Goal: Task Accomplishment & Management: Manage account settings

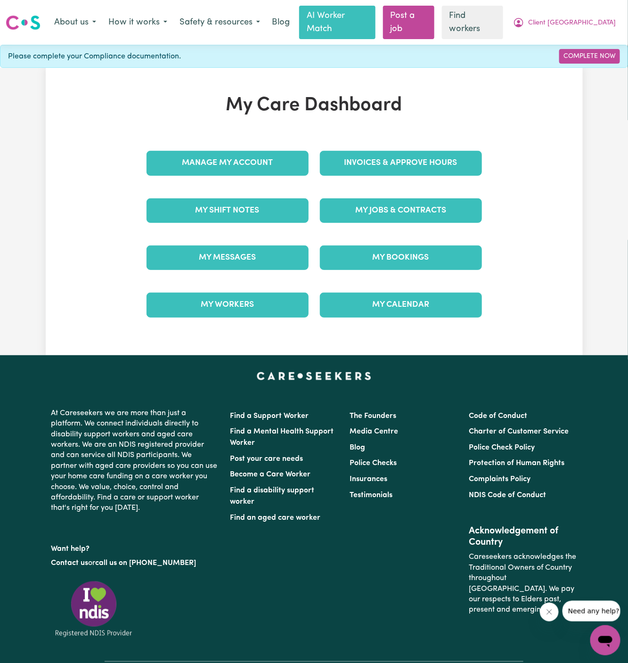
click at [240, 139] on div "Manage My Account" at bounding box center [227, 162] width 173 height 47
click at [240, 151] on link "Manage My Account" at bounding box center [228, 163] width 162 height 25
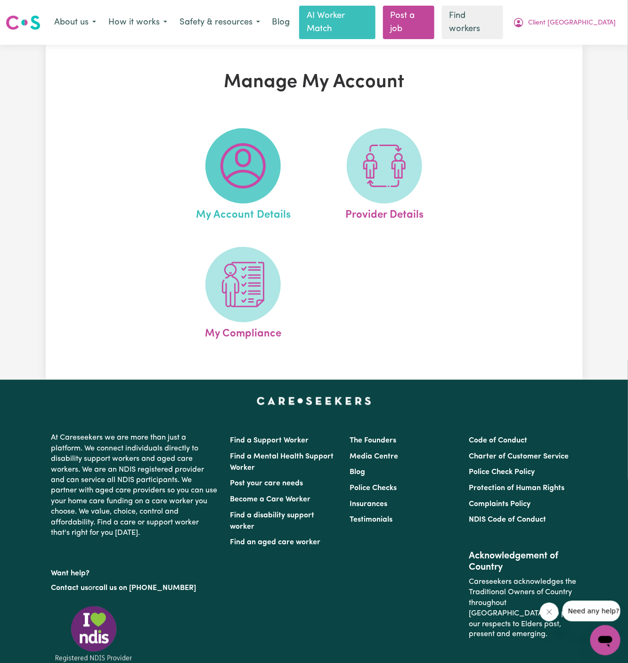
click at [237, 150] on img at bounding box center [243, 165] width 45 height 45
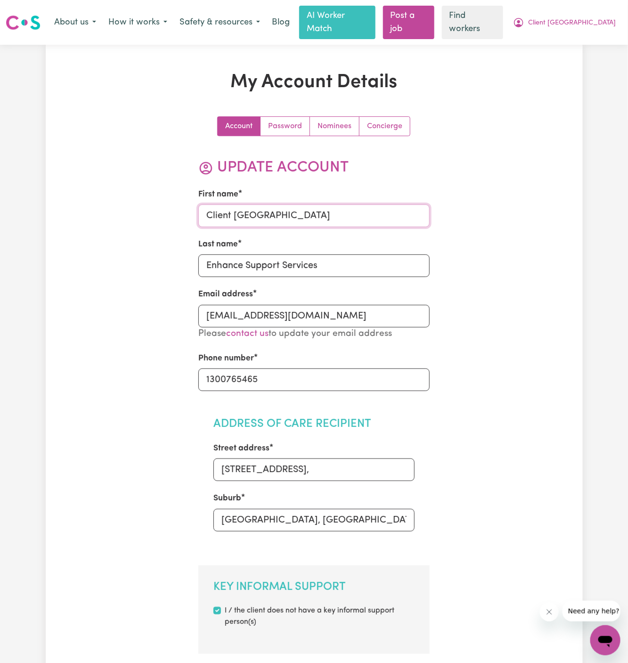
click at [321, 204] on input "Client [GEOGRAPHIC_DATA]" at bounding box center [313, 215] width 231 height 23
click at [258, 204] on input "Client [GEOGRAPHIC_DATA]" at bounding box center [313, 215] width 231 height 23
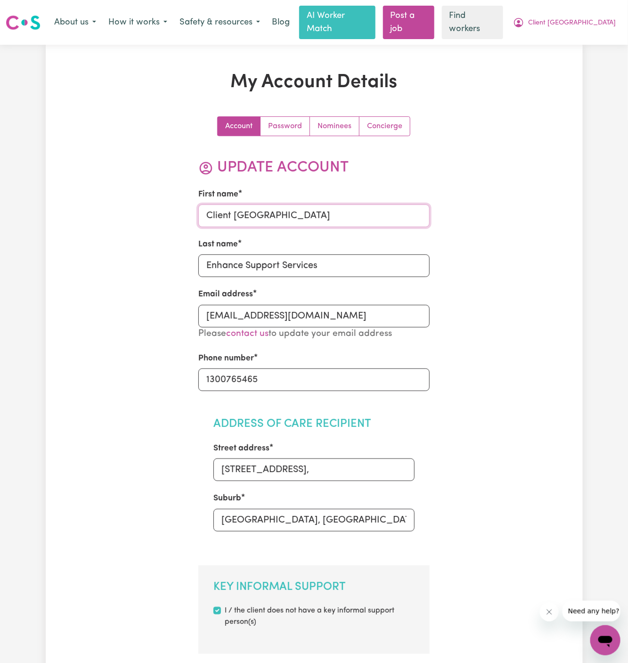
click at [258, 204] on input "Client [GEOGRAPHIC_DATA]" at bounding box center [313, 215] width 231 height 23
paste input "[PERSON_NAME]"
click at [258, 204] on input "[PERSON_NAME]" at bounding box center [313, 215] width 231 height 23
type input "Zouhair"
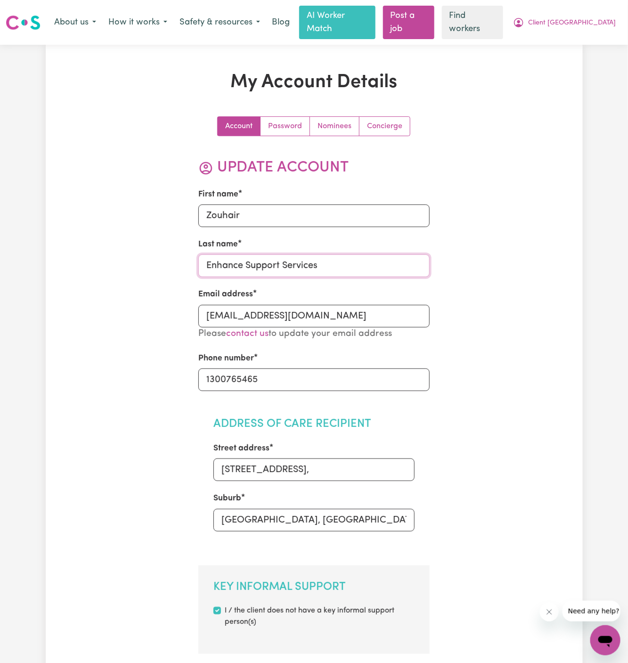
click at [260, 254] on input "Enhance Support Services" at bounding box center [313, 265] width 231 height 23
paste input "Snounou"
type input "Snounou"
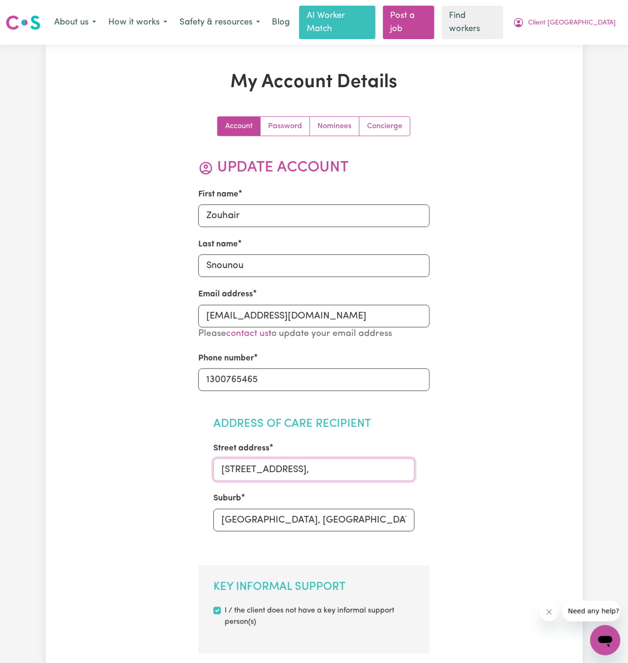
click at [330, 458] on input "[STREET_ADDRESS]," at bounding box center [313, 469] width 201 height 23
paste input "[STREET_ADDRESS]"
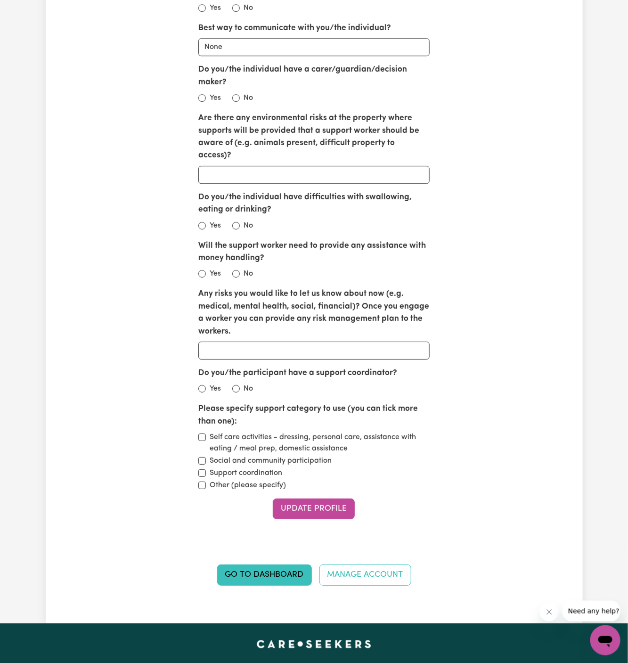
scroll to position [1110, 0]
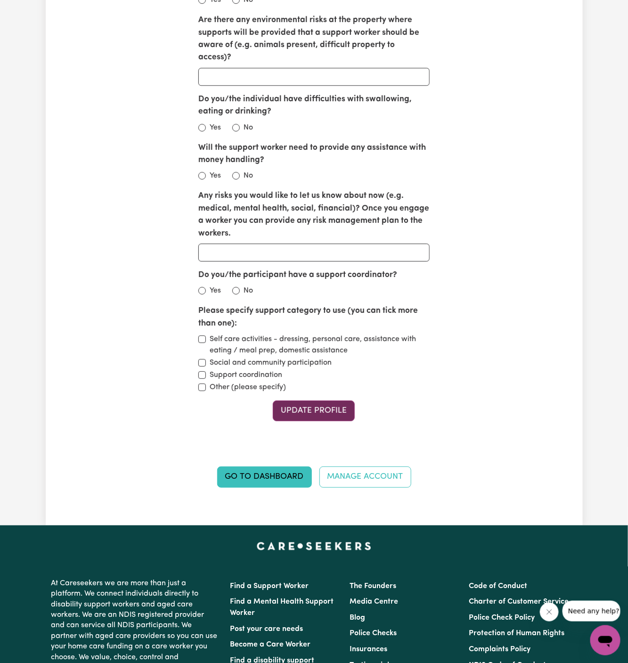
type input "[STREET_ADDRESS]"
click at [311, 400] on button "Update Profile" at bounding box center [314, 410] width 82 height 21
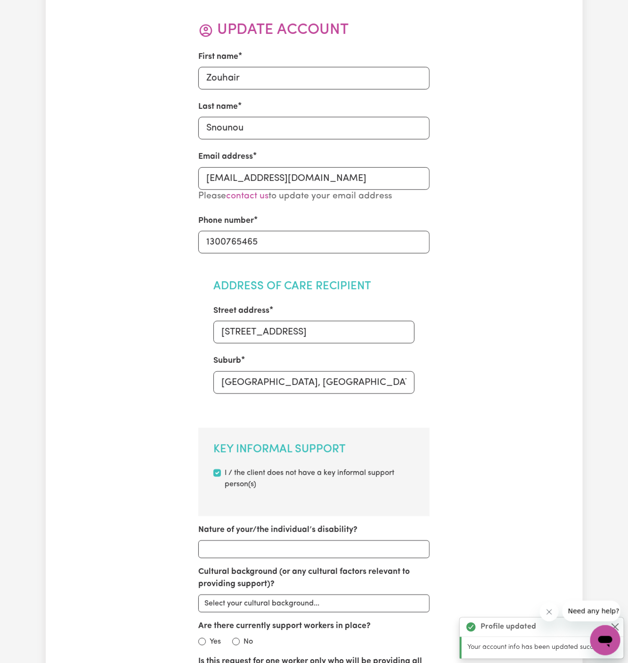
scroll to position [0, 0]
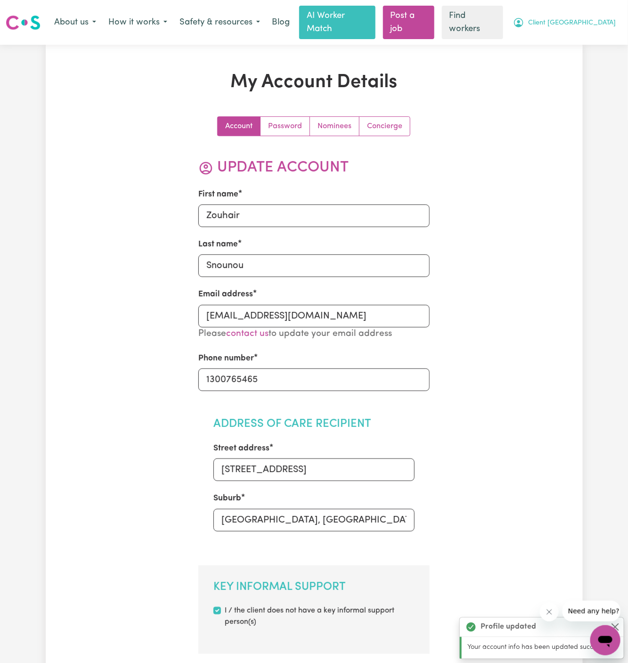
click at [597, 18] on span "Client [GEOGRAPHIC_DATA]" at bounding box center [572, 23] width 88 height 10
click at [597, 33] on link "My Dashboard" at bounding box center [584, 42] width 74 height 18
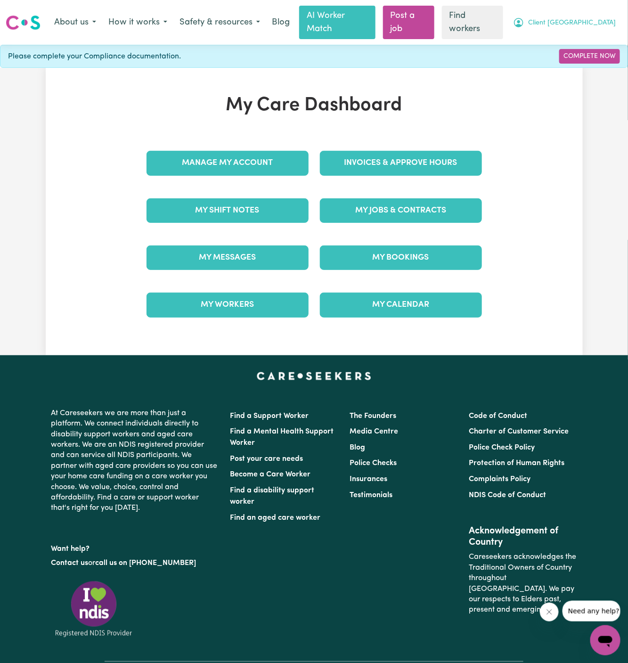
click at [596, 19] on span "Client [GEOGRAPHIC_DATA]" at bounding box center [572, 23] width 88 height 10
click at [596, 51] on link "Logout" at bounding box center [584, 60] width 74 height 18
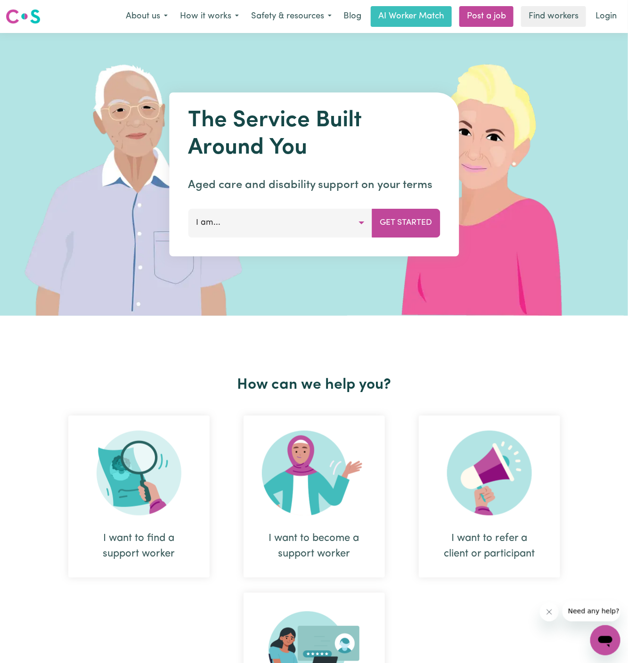
drag, startPoint x: 596, startPoint y: 50, endPoint x: 611, endPoint y: 50, distance: 15.1
click at [611, 50] on img at bounding box center [487, 174] width 281 height 283
click at [610, 21] on link "Login" at bounding box center [606, 16] width 33 height 21
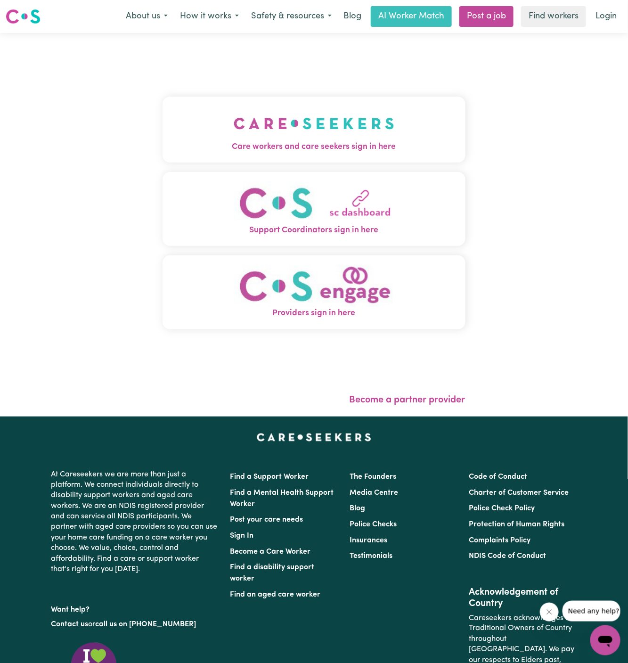
click at [241, 138] on img "Care workers and care seekers sign in here" at bounding box center [314, 123] width 161 height 35
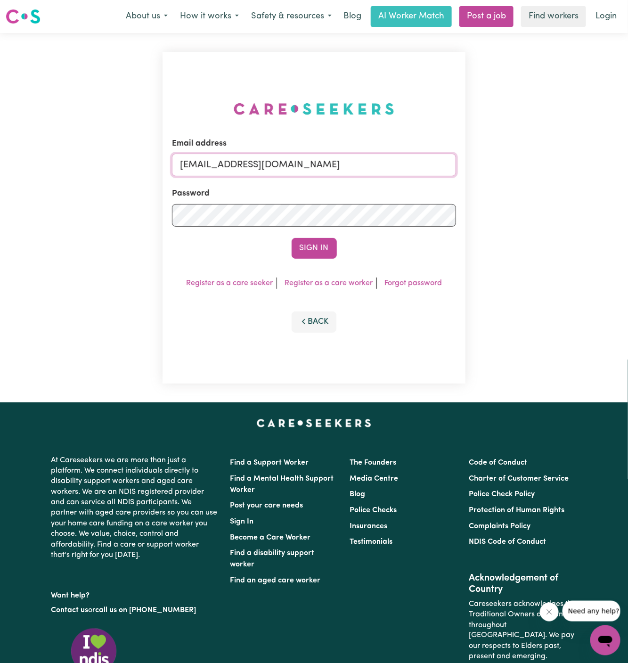
drag, startPoint x: 227, startPoint y: 168, endPoint x: 634, endPoint y: 167, distance: 407.6
click at [628, 167] on html "Menu About us How it works Safety & resources Blog AI Worker Match Post a job F…" at bounding box center [314, 404] width 628 height 808
paste input "[EMAIL_ADDRESS][DOMAIN_NAME] |"
type input "[EMAIL_ADDRESS][DOMAIN_NAME]"
click at [292, 238] on button "Sign In" at bounding box center [314, 248] width 45 height 21
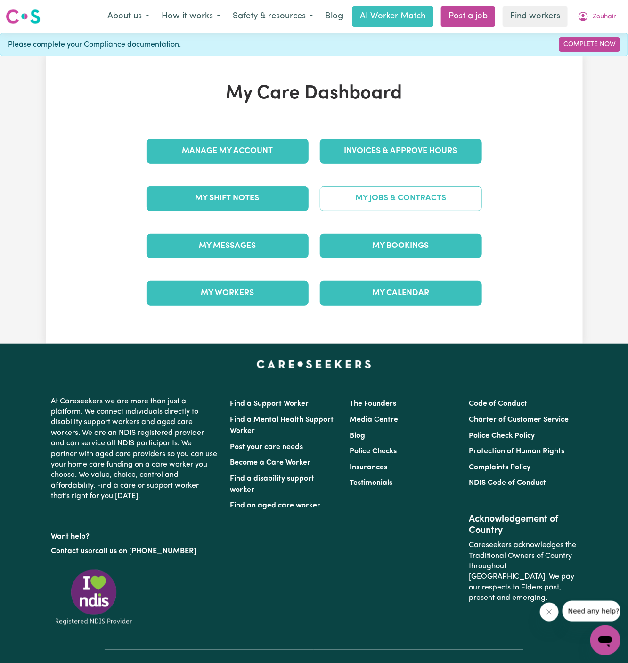
click at [384, 199] on link "My Jobs & Contracts" at bounding box center [401, 198] width 162 height 25
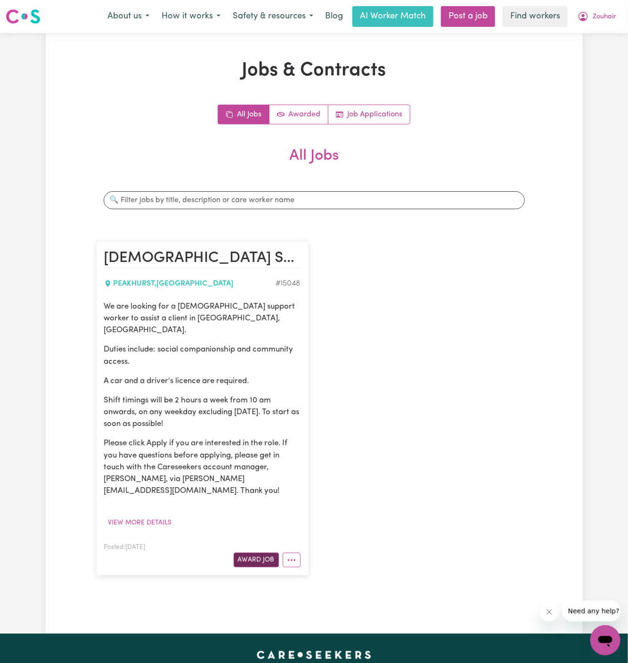
click at [259, 553] on button "Award Job" at bounding box center [256, 560] width 45 height 15
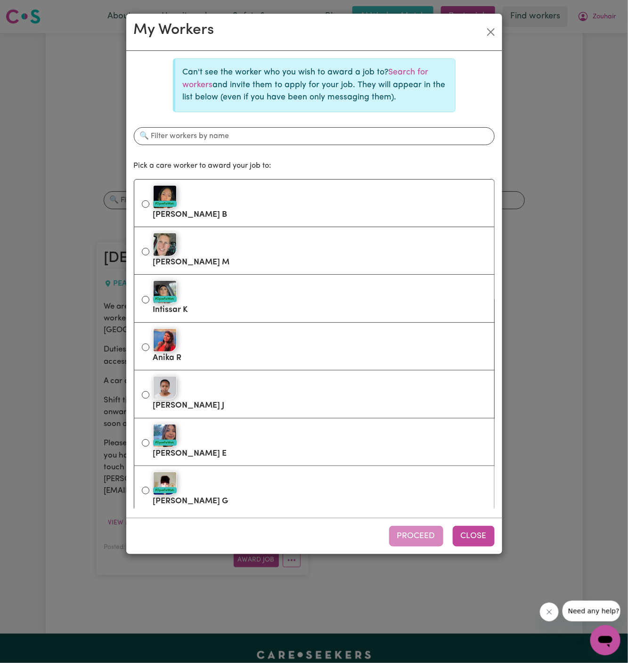
click at [482, 533] on button "Close" at bounding box center [474, 536] width 42 height 21
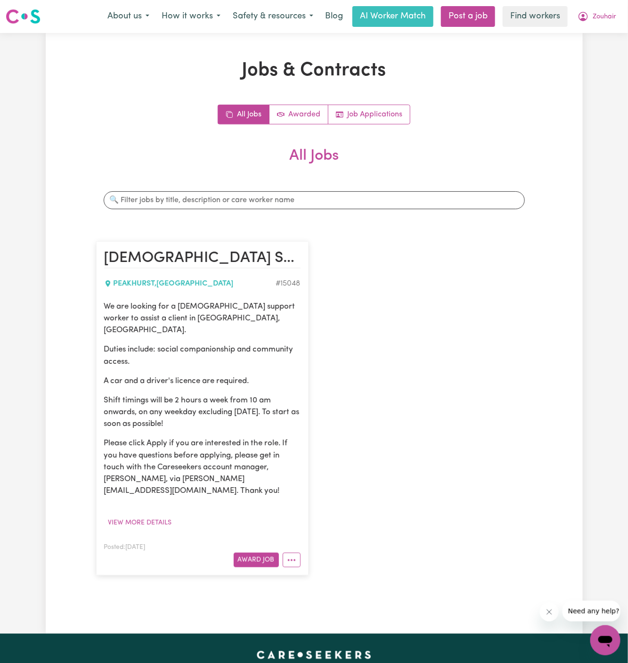
drag, startPoint x: 157, startPoint y: 338, endPoint x: 189, endPoint y: 348, distance: 33.7
click at [189, 348] on p "Duties include: social companionship and community access." at bounding box center [202, 355] width 196 height 24
drag, startPoint x: 189, startPoint y: 348, endPoint x: 159, endPoint y: 339, distance: 31.6
click at [159, 343] on p "Duties include: social companionship and community access." at bounding box center [202, 355] width 196 height 24
copy p "social companionship and community access."
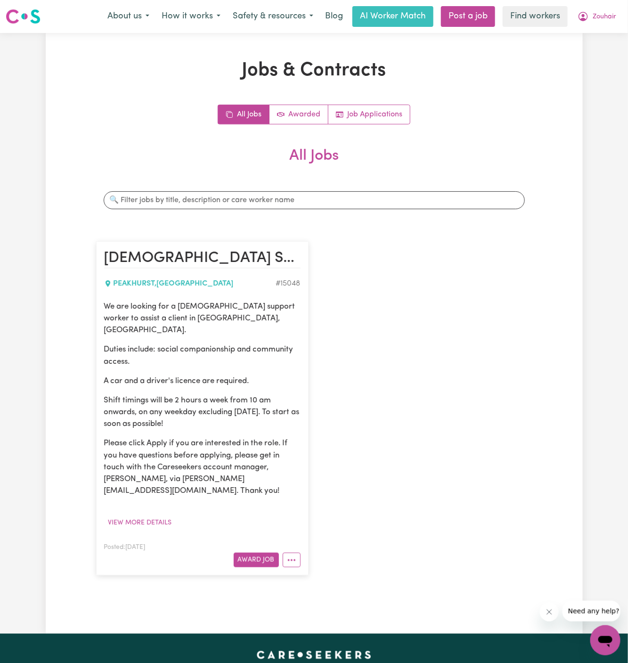
click at [166, 343] on p "Duties include: social companionship and community access." at bounding box center [202, 355] width 196 height 24
click at [166, 346] on p "Duties include: social companionship and community access." at bounding box center [202, 355] width 196 height 24
drag, startPoint x: 160, startPoint y: 335, endPoint x: 161, endPoint y: 354, distance: 19.8
click at [161, 354] on div "We are looking for a [DEMOGRAPHIC_DATA] support worker to assist a client in [G…" at bounding box center [202, 399] width 196 height 196
click at [161, 354] on p "Duties include: social companionship and community access." at bounding box center [202, 355] width 196 height 24
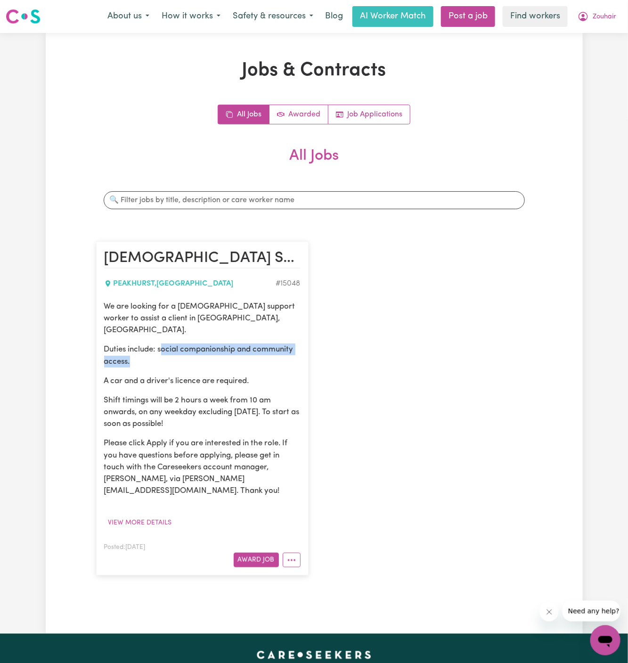
drag, startPoint x: 161, startPoint y: 338, endPoint x: 164, endPoint y: 350, distance: 12.2
click at [164, 351] on p "Duties include: social companionship and community access." at bounding box center [202, 355] width 196 height 24
click at [164, 350] on p "Duties include: social companionship and community access." at bounding box center [202, 355] width 196 height 24
drag, startPoint x: 159, startPoint y: 338, endPoint x: 167, endPoint y: 354, distance: 18.5
click at [167, 356] on div "We are looking for a [DEMOGRAPHIC_DATA] support worker to assist a client in [G…" at bounding box center [202, 399] width 196 height 196
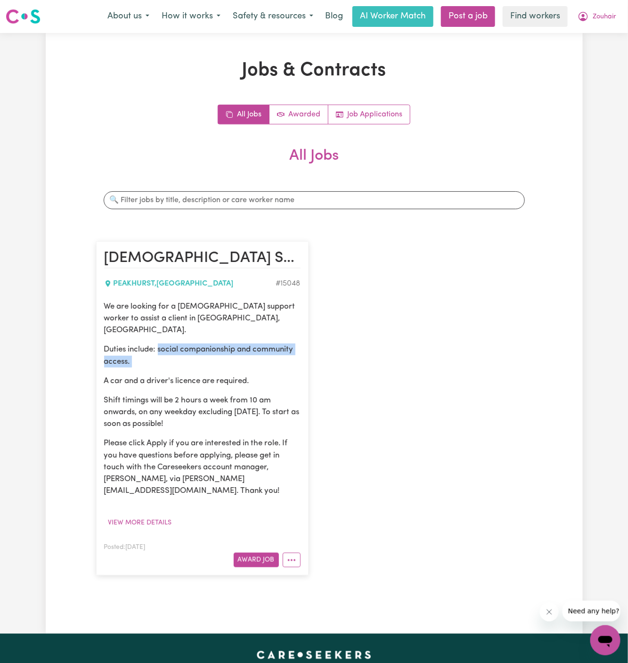
copy p "social companionship and community access."
click at [298, 553] on button "More options" at bounding box center [292, 560] width 18 height 15
click at [343, 610] on link "Edit Job" at bounding box center [320, 619] width 74 height 19
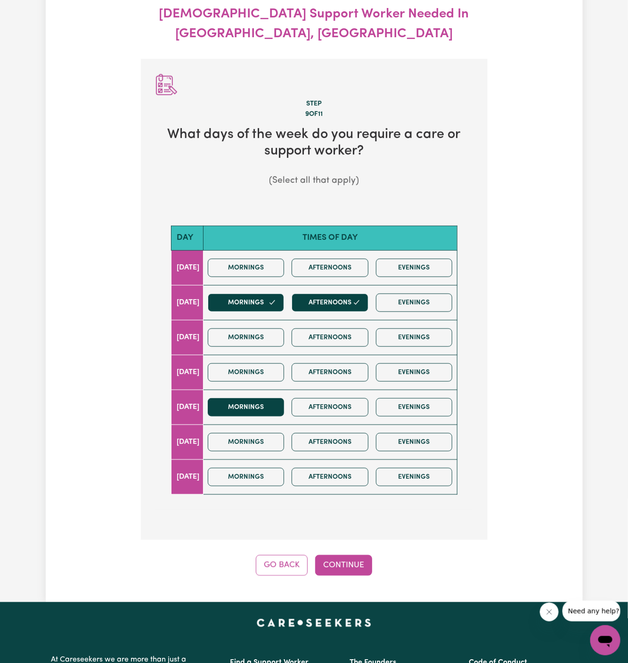
scroll to position [105, 0]
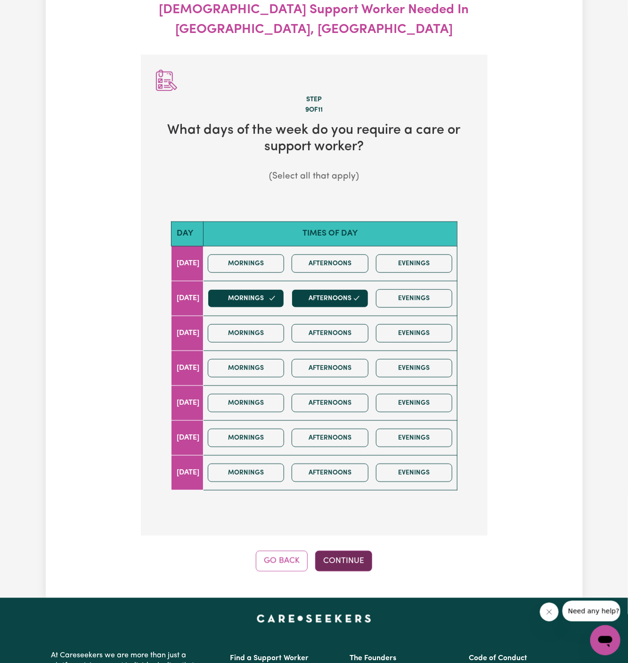
click at [350, 551] on button "Continue" at bounding box center [343, 561] width 57 height 21
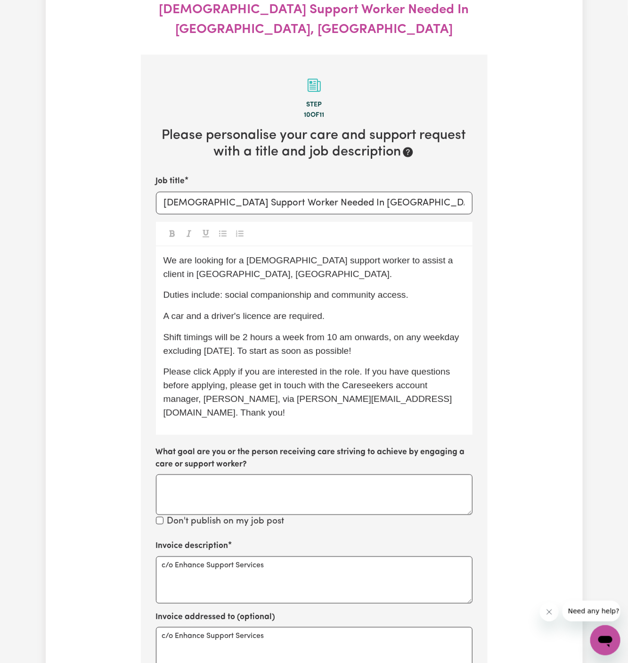
scroll to position [139, 0]
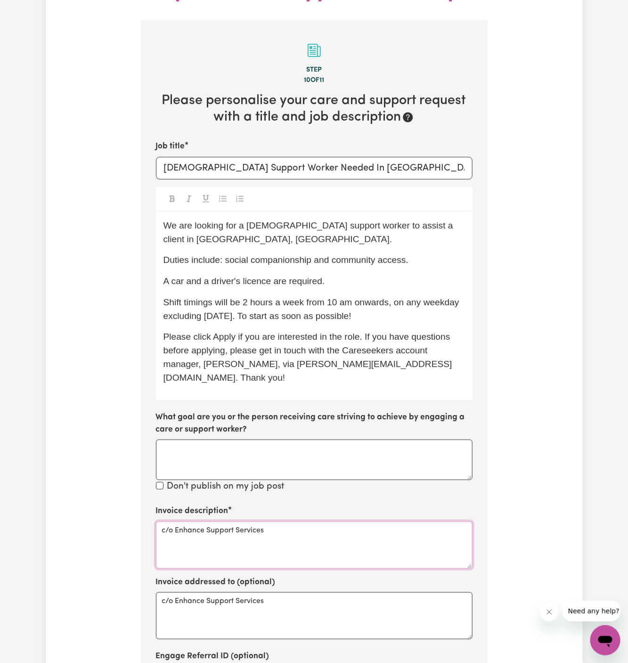
click at [260, 522] on textarea "c/o Enhance Support Services" at bounding box center [314, 545] width 317 height 47
paste textarea "social companionship and community access."
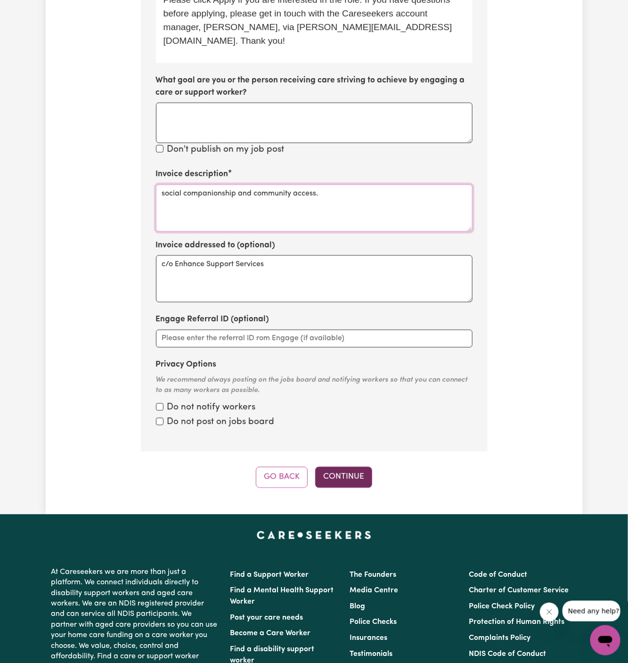
type textarea "social companionship and community access."
click at [348, 467] on button "Continue" at bounding box center [343, 477] width 57 height 21
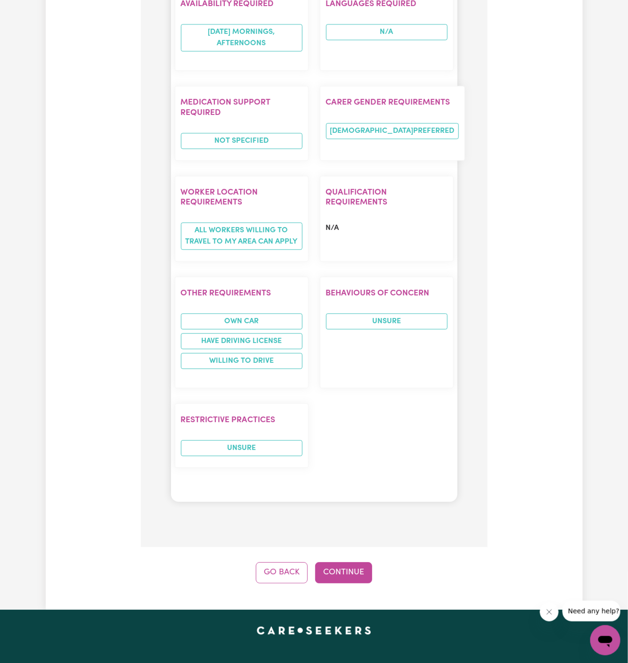
scroll to position [1104, 0]
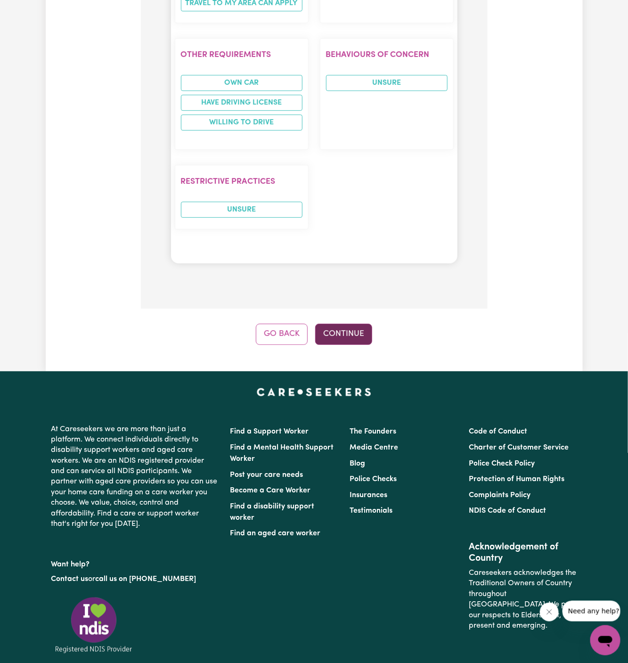
click at [353, 324] on button "Continue" at bounding box center [343, 334] width 57 height 21
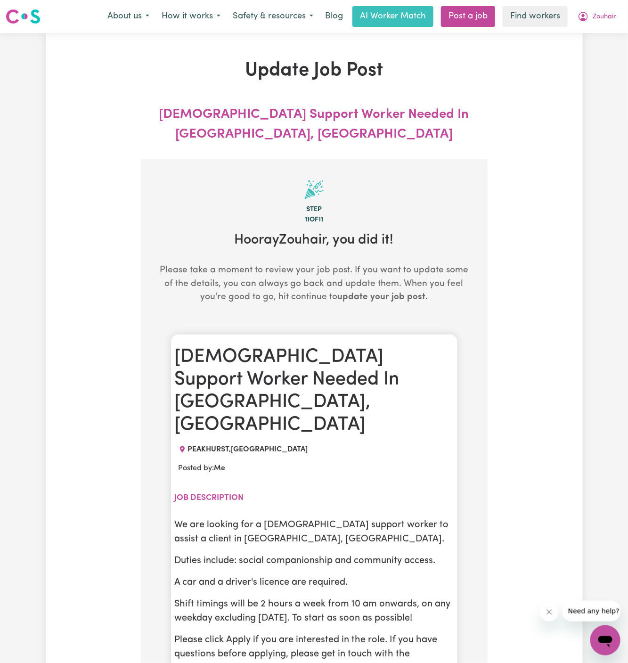
scroll to position [0, 0]
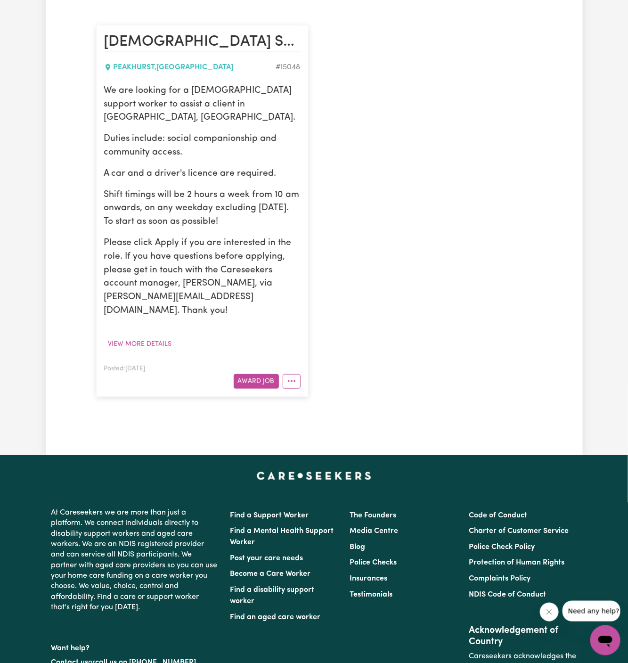
scroll to position [219, 0]
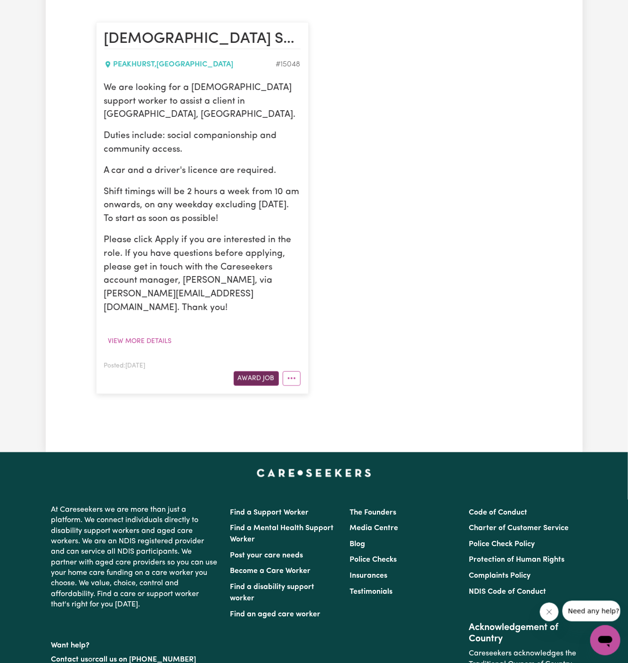
click at [267, 371] on button "Award Job" at bounding box center [256, 378] width 45 height 15
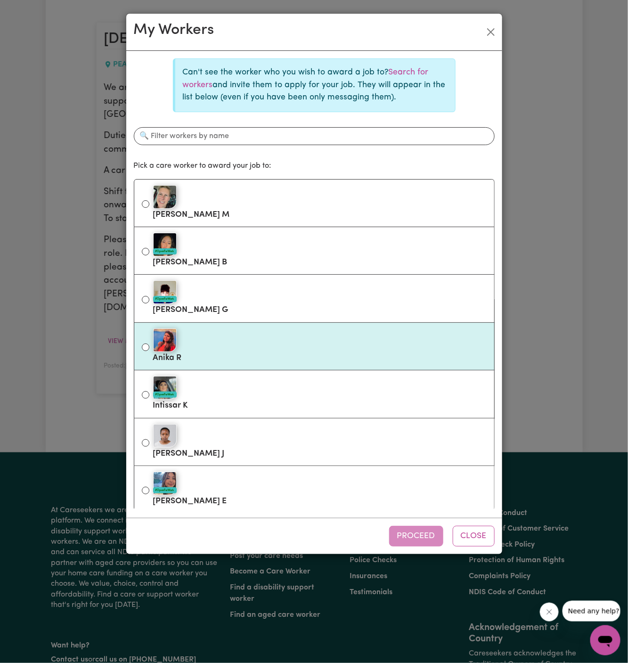
scroll to position [2, 0]
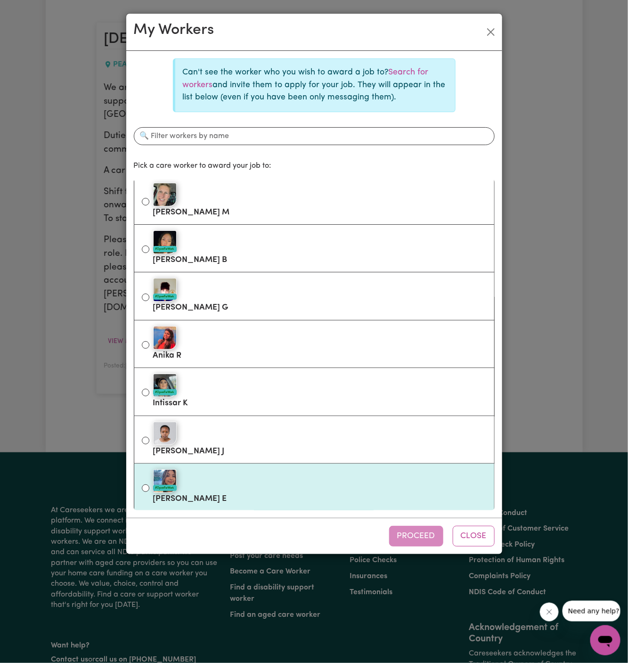
click at [273, 480] on div "#OpenForWork" at bounding box center [320, 481] width 334 height 24
click at [149, 484] on input "#OpenForWork [PERSON_NAME]" at bounding box center [146, 488] width 8 height 8
radio input "true"
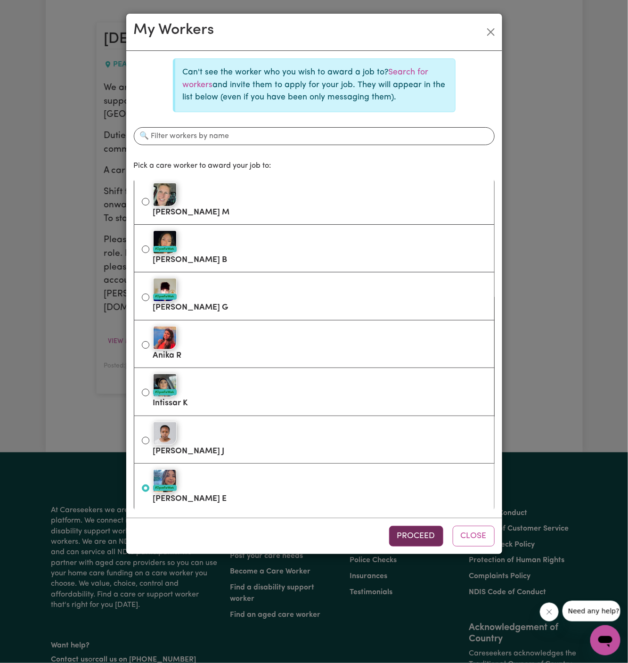
click at [413, 531] on button "Proceed" at bounding box center [416, 536] width 54 height 21
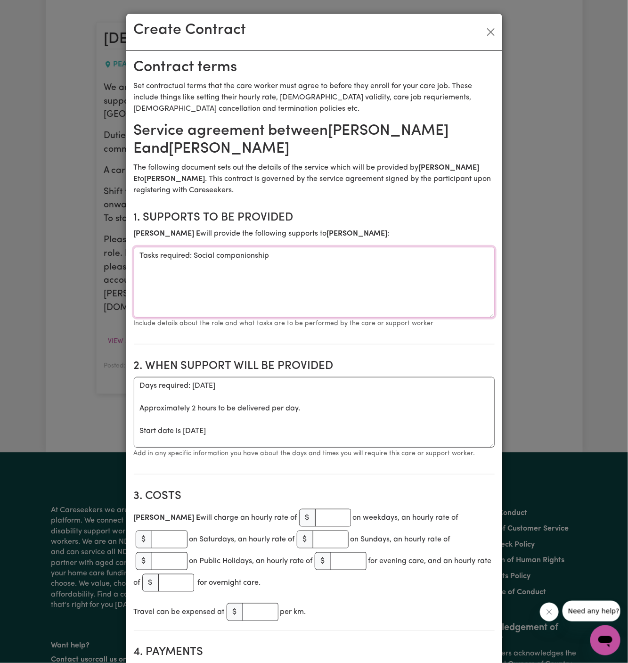
drag, startPoint x: 193, startPoint y: 256, endPoint x: 95, endPoint y: 256, distance: 97.5
click at [95, 256] on div "Create Contract Contract terms Set contractual terms that the care worker must …" at bounding box center [314, 331] width 628 height 663
click at [193, 256] on textarea "Social companionship" at bounding box center [314, 282] width 361 height 71
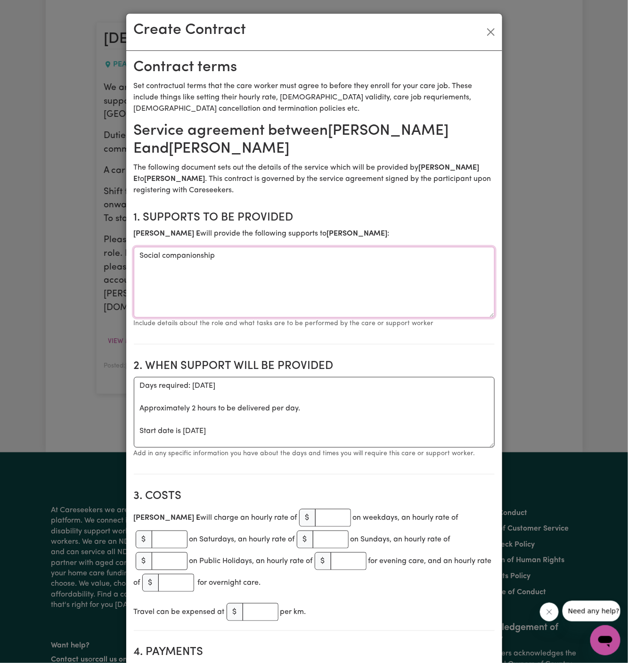
paste textarea "social companionship and community access."
type textarea "social companionship and community access."
click at [195, 441] on textarea "Days required: [DATE] Approximately 2 hours to be delivered per day. Start date…" at bounding box center [314, 412] width 361 height 71
drag, startPoint x: 139, startPoint y: 432, endPoint x: 132, endPoint y: 369, distance: 63.5
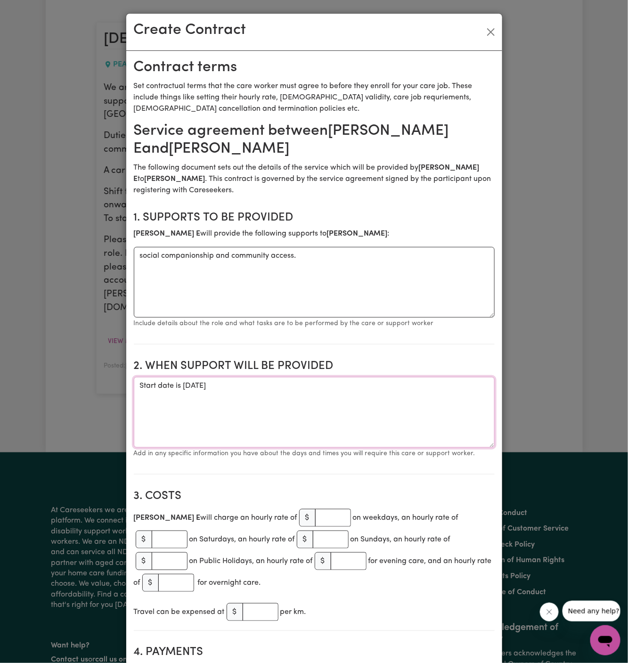
click at [188, 387] on textarea "Start date is [DATE]" at bounding box center [314, 412] width 361 height 71
click at [208, 387] on textarea "Start date is [DATE]" at bounding box center [314, 412] width 361 height 71
click at [296, 383] on textarea "Start date is [DATE]" at bounding box center [314, 412] width 361 height 71
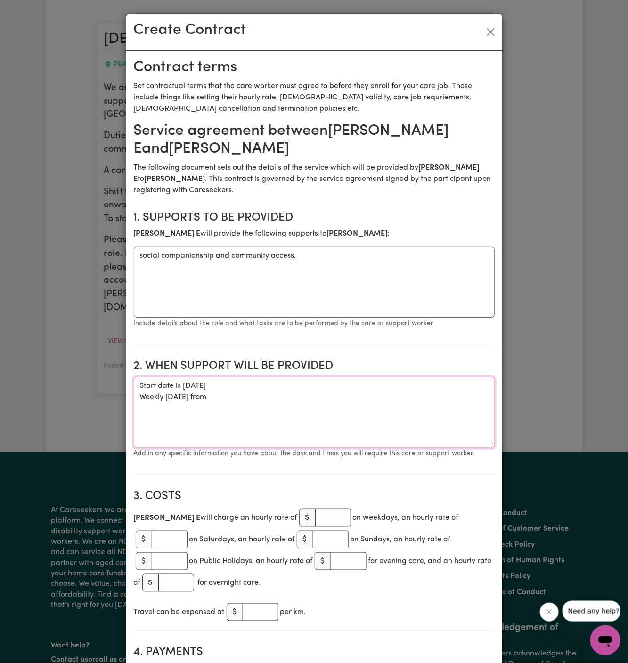
paste textarea "9:00–12:00"
click at [397, 385] on textarea "Start date is [DATE] Weekly [DATE] from 9:00 am to 12:00 pm" at bounding box center [314, 412] width 361 height 71
click at [174, 397] on textarea "Start date is [DATE] Weekly [DATE] from 9:00 am to 12:00 pm" at bounding box center [314, 412] width 361 height 71
click at [191, 385] on textarea "Start date is [DATE] Weekly [DATE] from 9:00 am to 12:00 pm" at bounding box center [314, 412] width 361 height 71
type textarea "Start date is [DATE] Weekly [DATE] from 9:00 am to 12:00 pm"
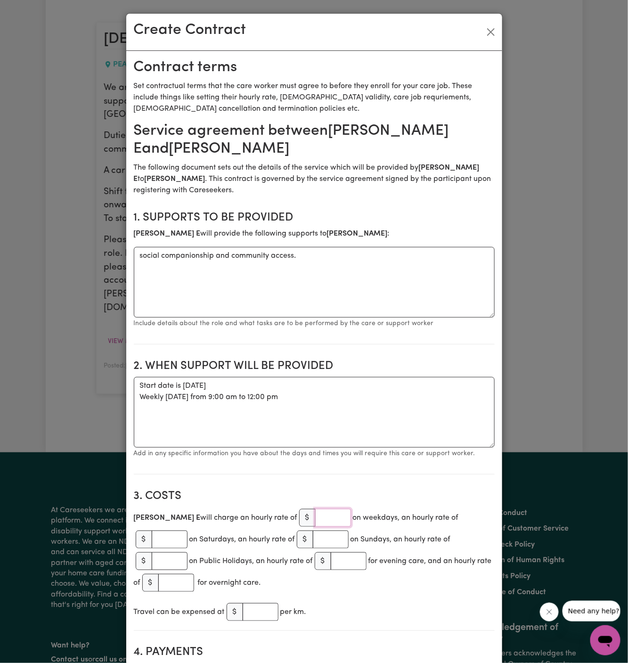
click at [315, 521] on input "number" at bounding box center [333, 518] width 36 height 18
type input "50"
click at [286, 444] on textarea "Start date is [DATE] Weekly [DATE] from 9:00 am to 12:00 pm" at bounding box center [314, 412] width 361 height 71
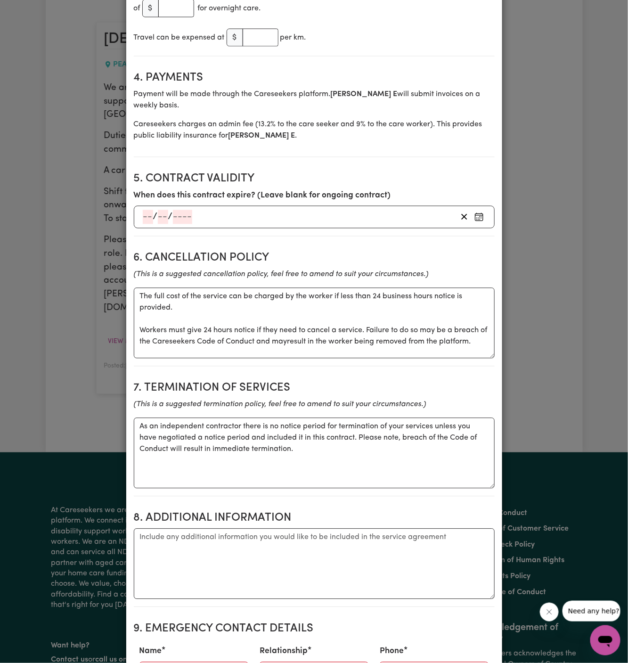
scroll to position [693, 0]
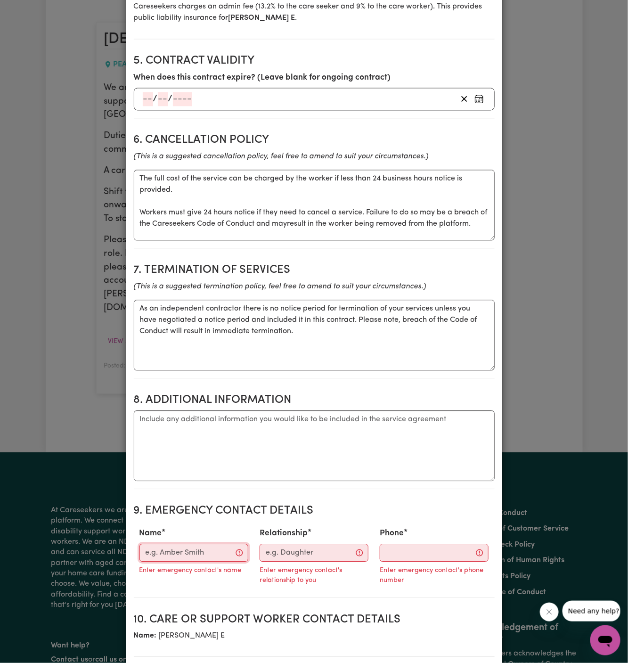
click at [201, 544] on input "Name" at bounding box center [193, 553] width 109 height 18
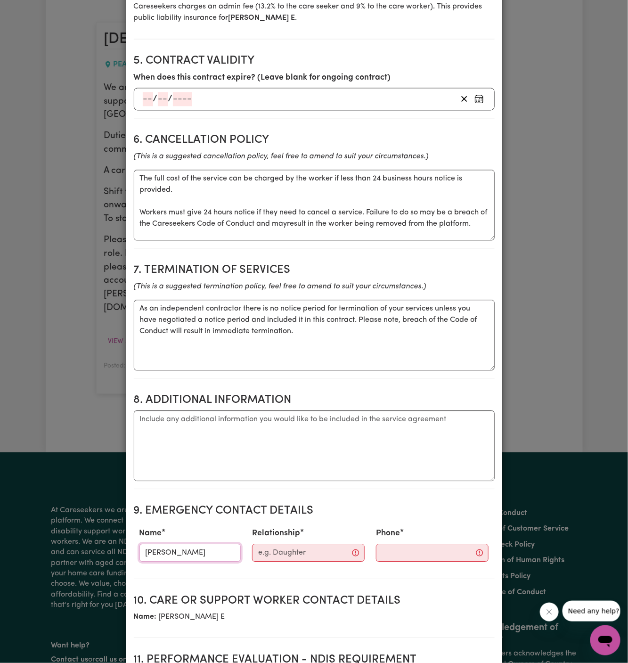
type input "[PERSON_NAME]"
click at [293, 523] on div "Relationship" at bounding box center [308, 543] width 124 height 41
click at [306, 539] on div "Relationship" at bounding box center [308, 543] width 124 height 41
click at [306, 544] on input "Relationship" at bounding box center [308, 553] width 113 height 18
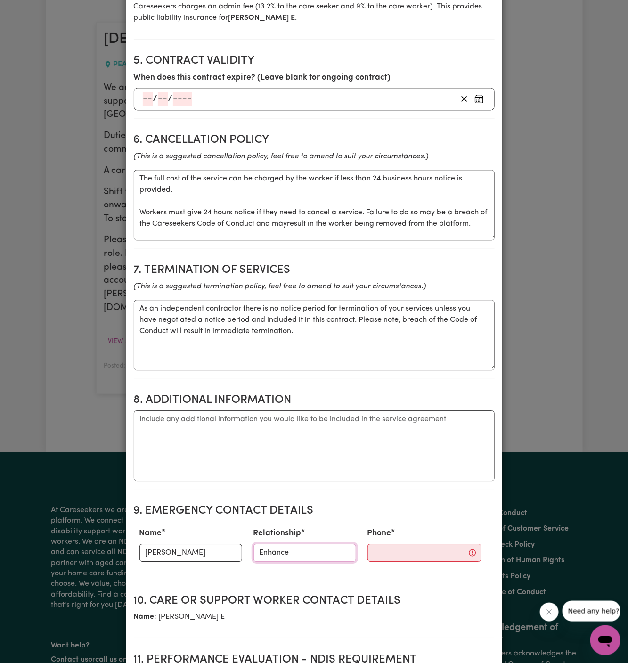
click at [279, 544] on input "Enhance" at bounding box center [304, 553] width 103 height 18
paste input "Support and Services"
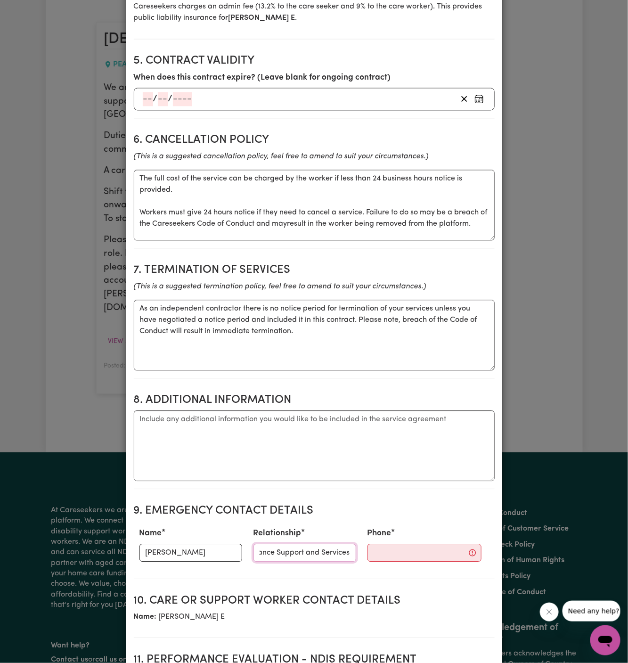
type input "Enhance Support and Services"
click at [383, 544] on input "Phone" at bounding box center [425, 553] width 114 height 18
paste input "02 8960 0306"
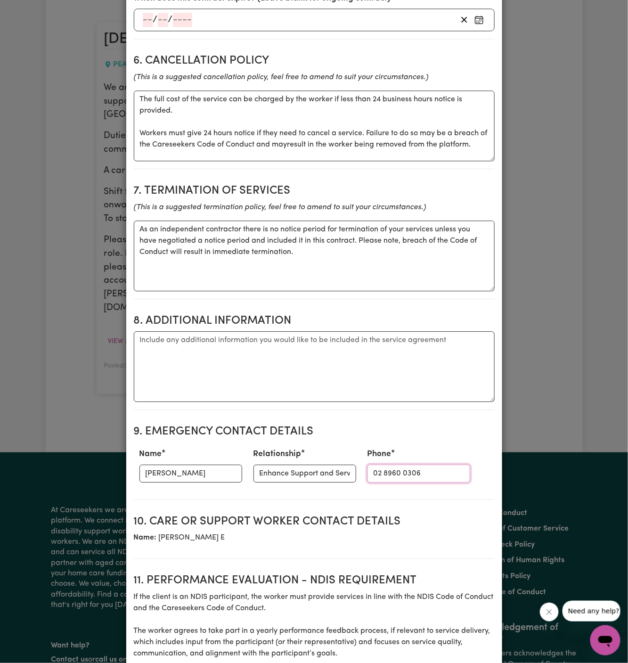
scroll to position [774, 0]
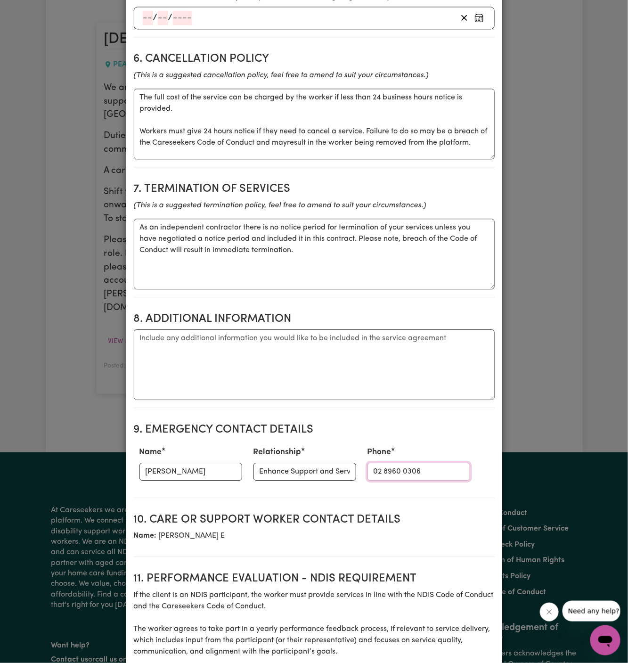
type input "02 8960 0306"
click at [374, 312] on h2 "8. Additional Information" at bounding box center [314, 319] width 361 height 14
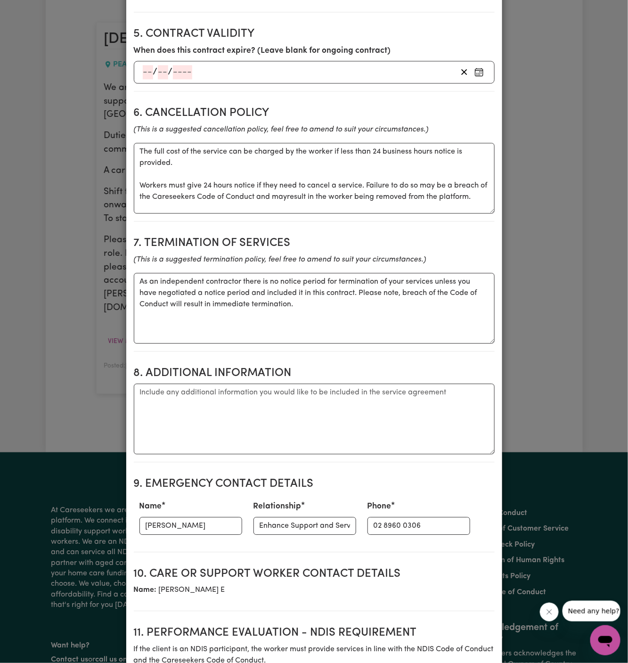
scroll to position [978, 0]
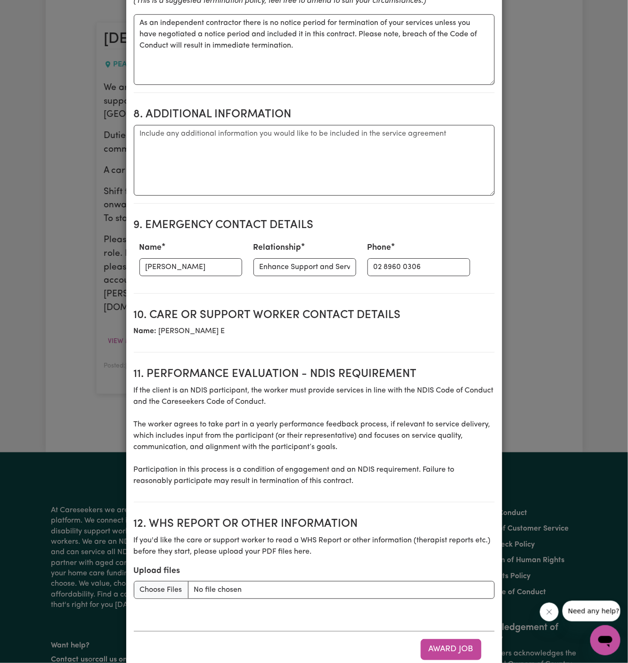
click at [457, 636] on div "Award Job" at bounding box center [314, 649] width 361 height 36
click at [457, 639] on button "Award Job" at bounding box center [451, 649] width 61 height 21
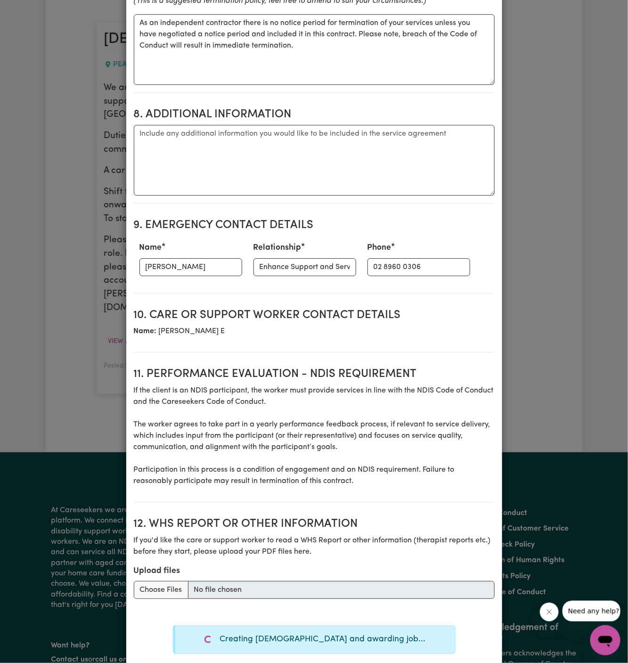
type textarea "Tasks required: Social companionship"
type textarea "Days required: [DATE] Approximately 2 hours to be delivered per day. Start date…"
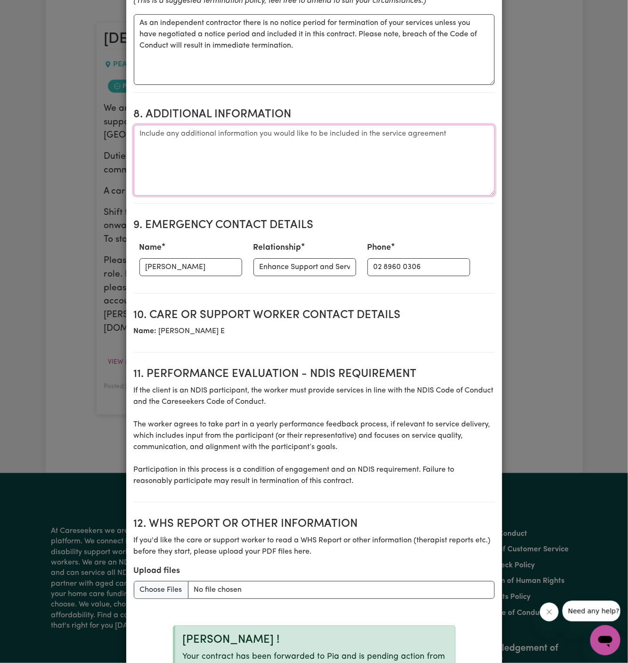
click at [251, 125] on textarea "Additional information" at bounding box center [314, 160] width 361 height 71
paste textarea "Address: [STREET_ADDRESS] Access to Home: Location: Property on a main road (pa…"
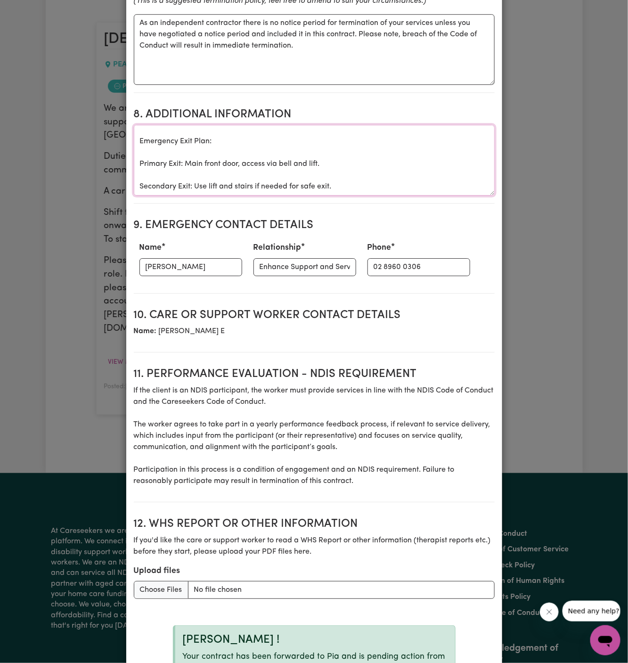
click at [215, 136] on textarea "Address: [STREET_ADDRESS] Access to Home: Location: Property on a main road (pa…" at bounding box center [314, 160] width 361 height 71
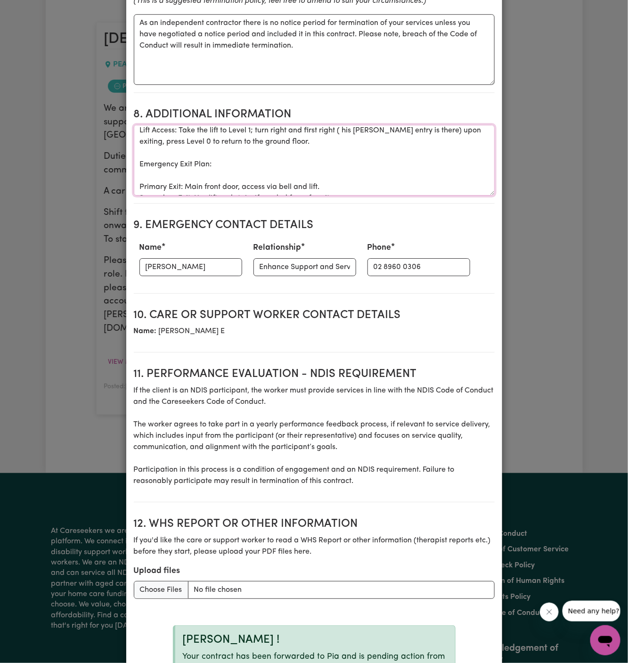
scroll to position [0, 0]
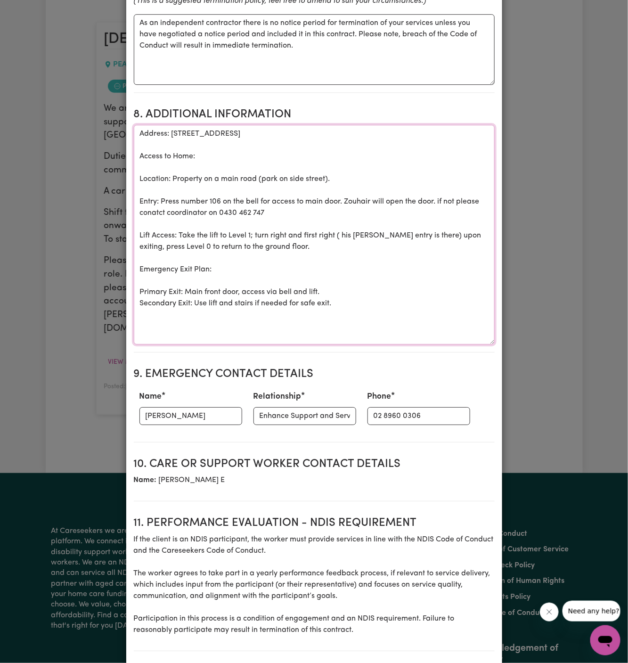
drag, startPoint x: 490, startPoint y: 168, endPoint x: 490, endPoint y: 322, distance: 154.1
click at [490, 322] on textarea "Address: [STREET_ADDRESS] Access to Home: Location: Property on a main road (pa…" at bounding box center [314, 235] width 361 height 220
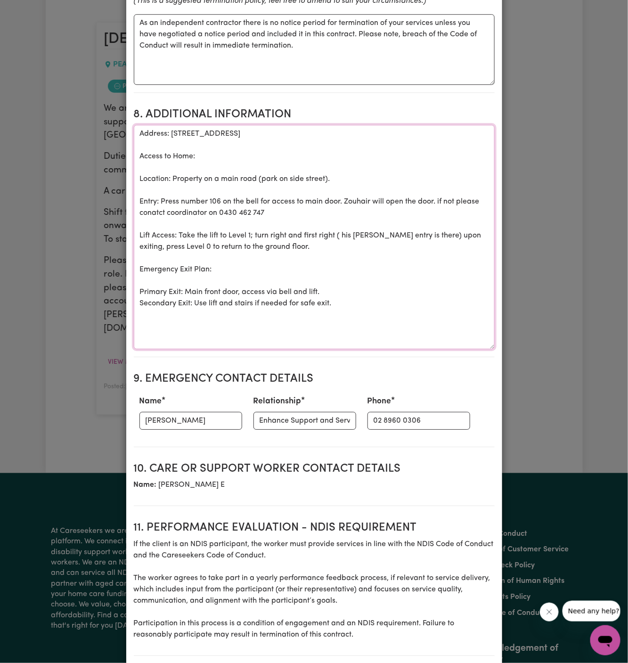
click at [300, 249] on textarea "Address: [STREET_ADDRESS] Access to Home: Location: Property on a main road (pa…" at bounding box center [314, 237] width 361 height 224
click at [283, 260] on textarea "Address: [STREET_ADDRESS] Access to Home: Location: Property on a main road (pa…" at bounding box center [314, 237] width 361 height 224
click at [254, 229] on textarea "Address: [STREET_ADDRESS] Access to Home: Location: Property on a main road (pa…" at bounding box center [314, 237] width 361 height 224
click at [161, 176] on textarea "Address: [STREET_ADDRESS] Access to Home: Location: Property on a main road (pa…" at bounding box center [314, 237] width 361 height 224
click at [196, 133] on textarea "Address: [STREET_ADDRESS] Access to Home: Location: Property on a main road (pa…" at bounding box center [314, 237] width 361 height 224
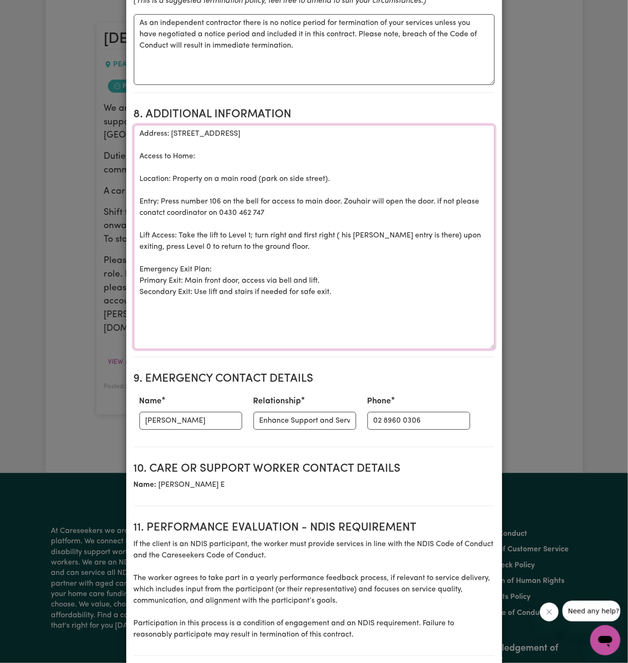
click at [187, 145] on textarea "Address: [STREET_ADDRESS] Access to Home: Location: Property on a main road (pa…" at bounding box center [314, 237] width 361 height 224
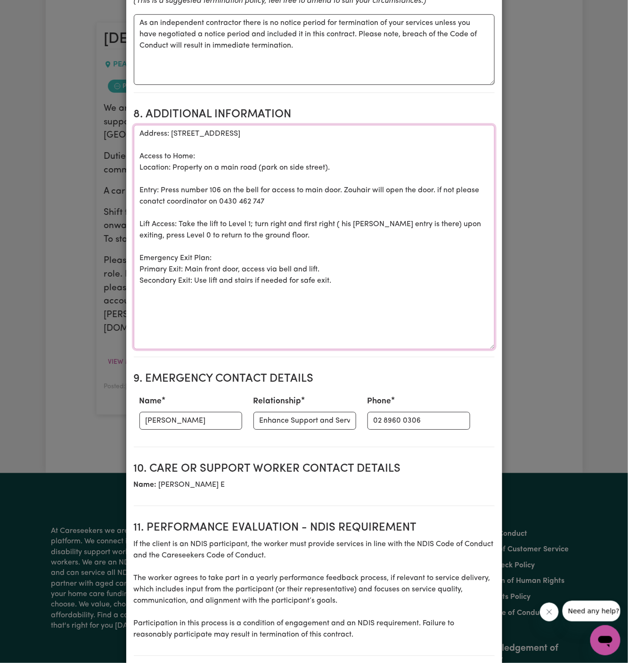
click at [198, 155] on textarea "Address: [STREET_ADDRESS] Access to Home: Location: Property on a main road (pa…" at bounding box center [314, 237] width 361 height 224
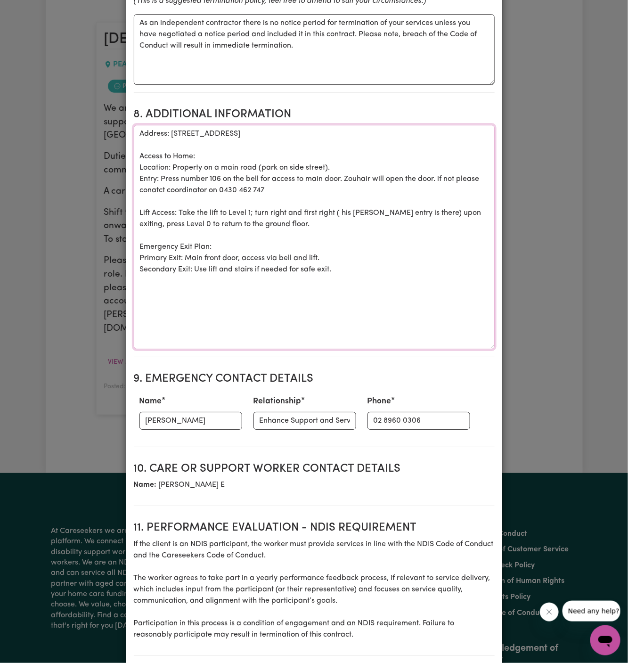
click at [194, 180] on textarea "Address: [STREET_ADDRESS] Access to Home: Location: Property on a main road (pa…" at bounding box center [314, 237] width 361 height 224
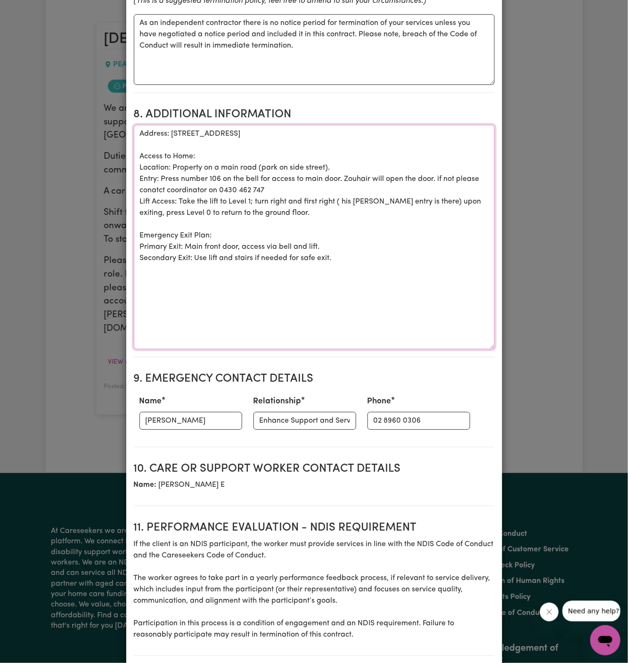
click at [284, 191] on textarea "Address: [STREET_ADDRESS] Access to Home: Location: Property on a main road (pa…" at bounding box center [314, 237] width 361 height 224
click at [206, 125] on textarea "Address: [STREET_ADDRESS] Access to Home: Location: Property on a main road (pa…" at bounding box center [314, 237] width 361 height 224
click at [121, 56] on div "Create Contract Contract terms Set contractual terms that the care worker must …" at bounding box center [314, 331] width 628 height 663
click at [141, 125] on textarea "Address: [STREET_ADDRESS] Access to Home: Location: Property on a main road (pa…" at bounding box center [314, 237] width 361 height 224
click at [233, 141] on textarea "Client's Address: [STREET_ADDRESS] Access to Home: Location: Property on a main…" at bounding box center [314, 237] width 361 height 224
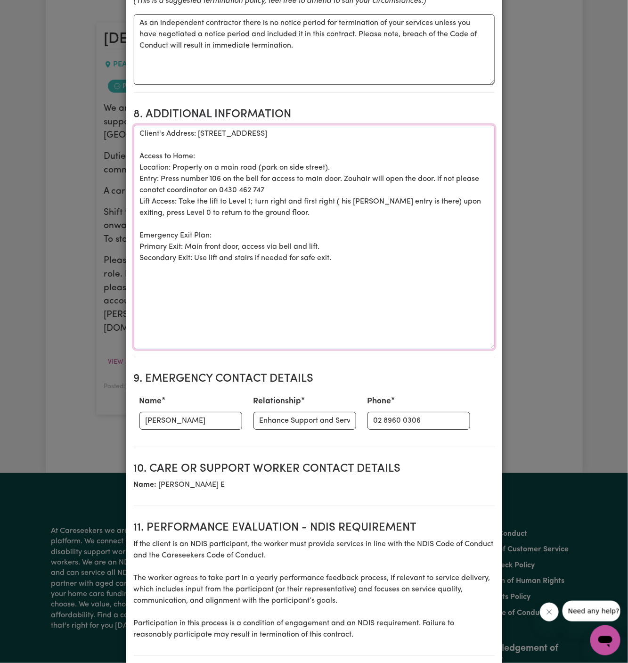
click at [232, 282] on textarea "Client's Address: [STREET_ADDRESS] Access to Home: Location: Property on a main…" at bounding box center [314, 237] width 361 height 224
click at [215, 237] on textarea "Client's Address: [STREET_ADDRESS] Access to Home: Location: Property on a main…" at bounding box center [314, 237] width 361 height 224
click at [319, 233] on textarea "Client's Address: [STREET_ADDRESS] Access to Home: Location: Property on a main…" at bounding box center [314, 237] width 361 height 224
click at [361, 183] on textarea "Client's Address: [STREET_ADDRESS] Access to Home: Location: Property on a main…" at bounding box center [314, 237] width 361 height 224
click at [361, 173] on textarea "Client's Address: [STREET_ADDRESS] Access to Home: Location: Property on a main…" at bounding box center [314, 237] width 361 height 224
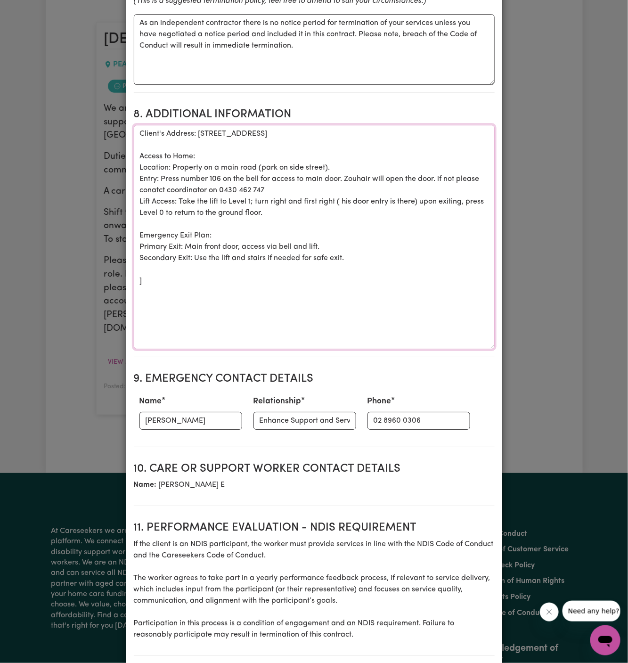
click at [318, 156] on textarea "Client's Address: [STREET_ADDRESS] Access to Home: Location: Property on a main…" at bounding box center [314, 237] width 361 height 224
click at [300, 141] on textarea "Client's Address: [STREET_ADDRESS] Access to Home: Location: Property on a main…" at bounding box center [314, 237] width 361 height 224
click at [456, 155] on textarea "Client's Address: [STREET_ADDRESS] Access to Home: Location: Property on a main…" at bounding box center [314, 237] width 361 height 224
click at [378, 156] on textarea "Client's Address: [STREET_ADDRESS] Access to Home: Location: Property on a main…" at bounding box center [314, 237] width 361 height 224
click at [212, 165] on textarea "Client's Address: [STREET_ADDRESS] Access to Home: Location: Property on a main…" at bounding box center [314, 237] width 361 height 224
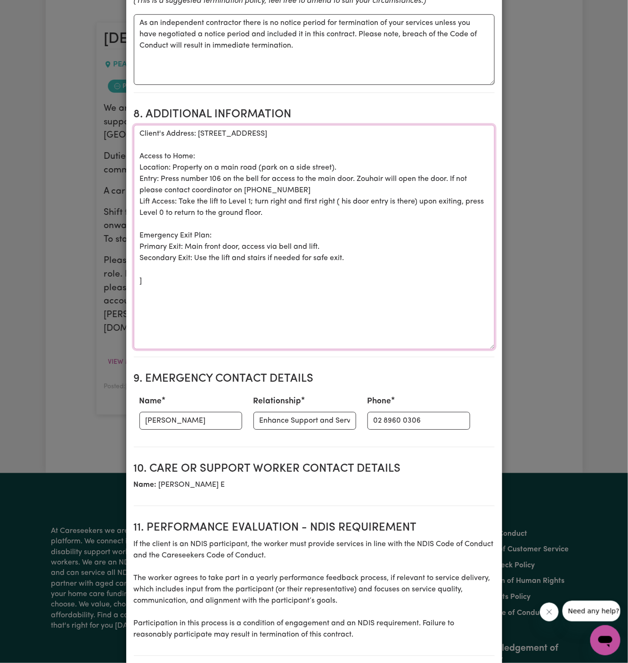
click at [283, 221] on textarea "Client's Address: [STREET_ADDRESS] Access to Home: Location: Property on a main…" at bounding box center [314, 237] width 361 height 224
click at [195, 267] on textarea "Client's Address: [STREET_ADDRESS] Access to Home: Location: Property on a main…" at bounding box center [314, 237] width 361 height 224
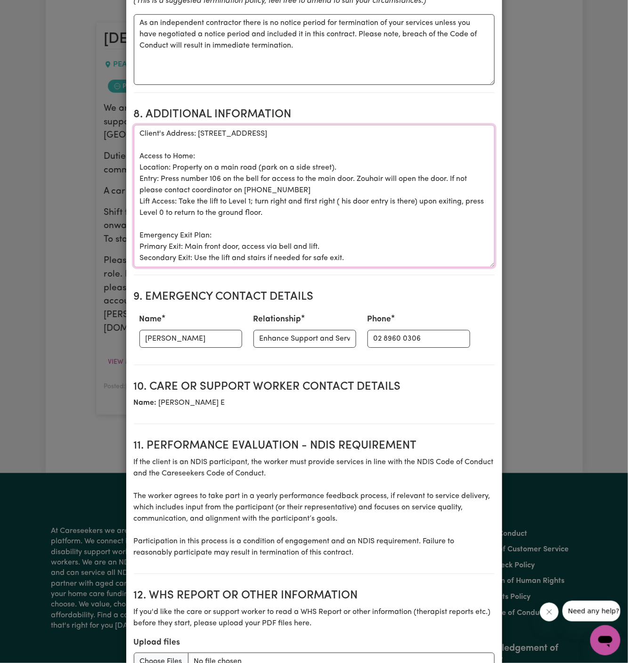
drag, startPoint x: 490, startPoint y: 321, endPoint x: 488, endPoint y: 240, distance: 81.5
click at [488, 240] on textarea "Client's Address: [STREET_ADDRESS] Access to Home: Location: Property on a main…" at bounding box center [314, 196] width 361 height 142
click at [210, 163] on textarea "Client's Address: [STREET_ADDRESS] Access to Home: Location: Property on a main…" at bounding box center [314, 196] width 361 height 143
click at [345, 195] on textarea "Client's Address: [STREET_ADDRESS] Access to Home: Location: Property on a main…" at bounding box center [314, 196] width 361 height 143
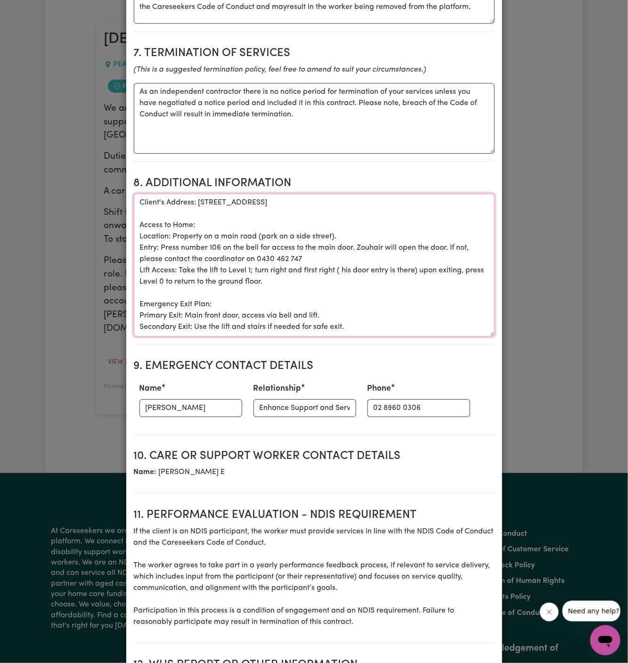
drag, startPoint x: 140, startPoint y: 176, endPoint x: 375, endPoint y: 302, distance: 266.7
click at [375, 302] on textarea "Client's Address: [STREET_ADDRESS] Access to Home: Location: Property on a main…" at bounding box center [314, 265] width 361 height 143
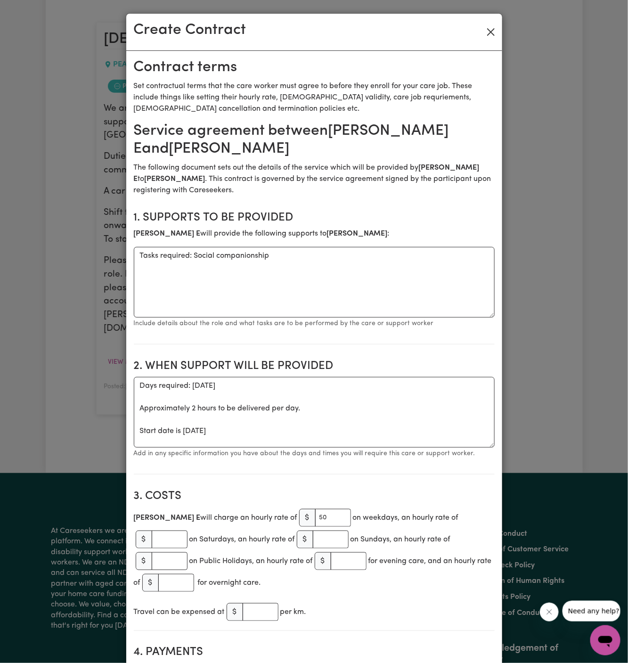
type textarea "Client's Address: [STREET_ADDRESS] Access to Home: Location: Property on a main…"
click at [491, 37] on button "Close" at bounding box center [490, 32] width 15 height 15
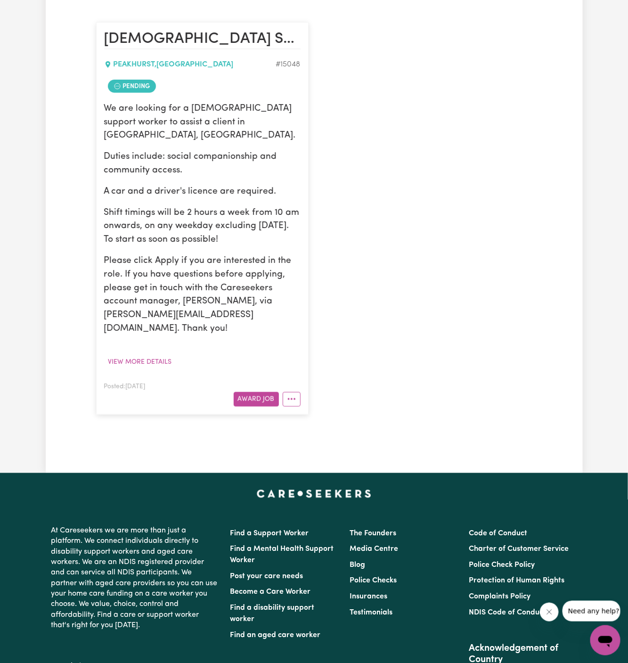
click at [294, 378] on article "[DEMOGRAPHIC_DATA] Support Worker Needed In [GEOGRAPHIC_DATA], [GEOGRAPHIC_DATA…" at bounding box center [202, 218] width 212 height 392
click at [295, 394] on icon "More options" at bounding box center [291, 398] width 9 height 9
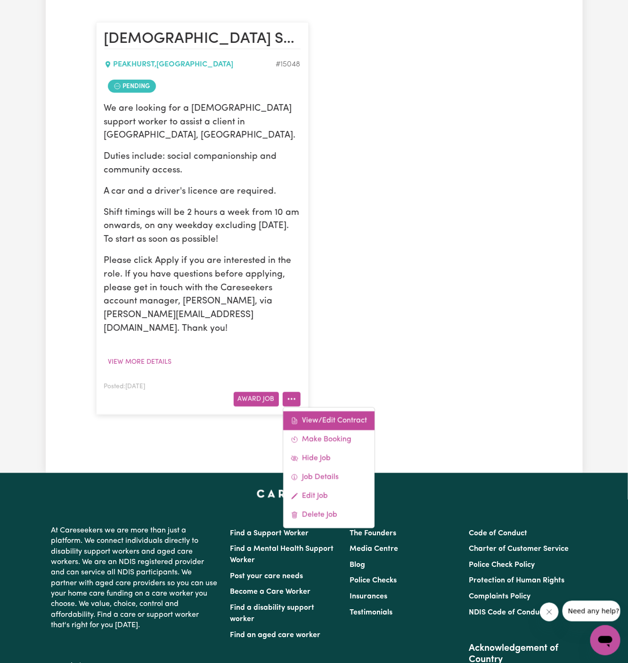
click at [331, 411] on link "View/Edit Contract" at bounding box center [328, 420] width 91 height 19
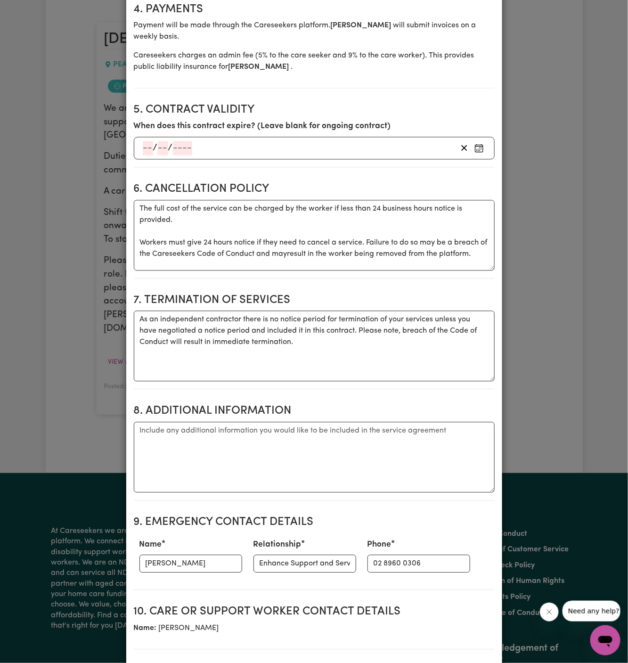
scroll to position [953, 0]
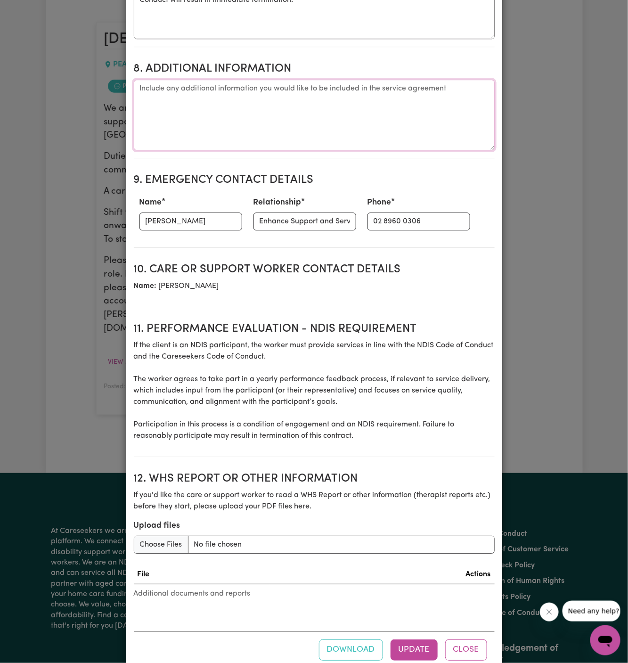
click at [149, 80] on textarea "Additional information" at bounding box center [314, 115] width 361 height 71
paste textarea "Client's Address: [STREET_ADDRESS] Access to Home: Location: Property on a main…"
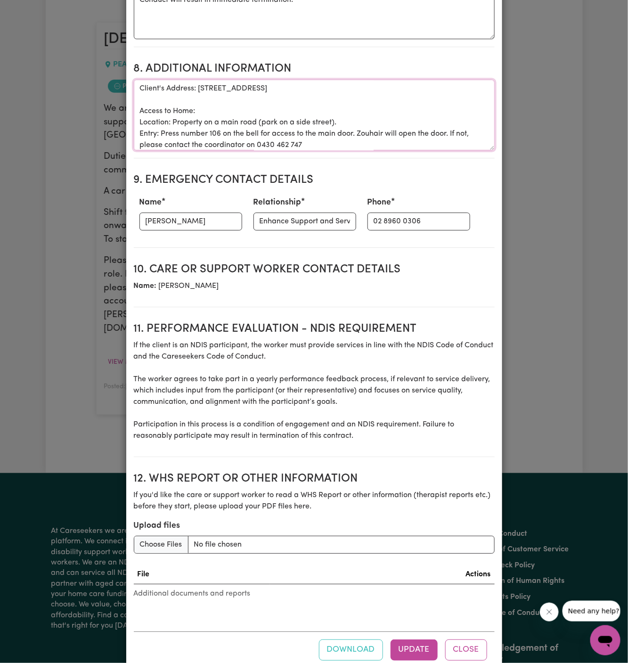
scroll to position [66, 0]
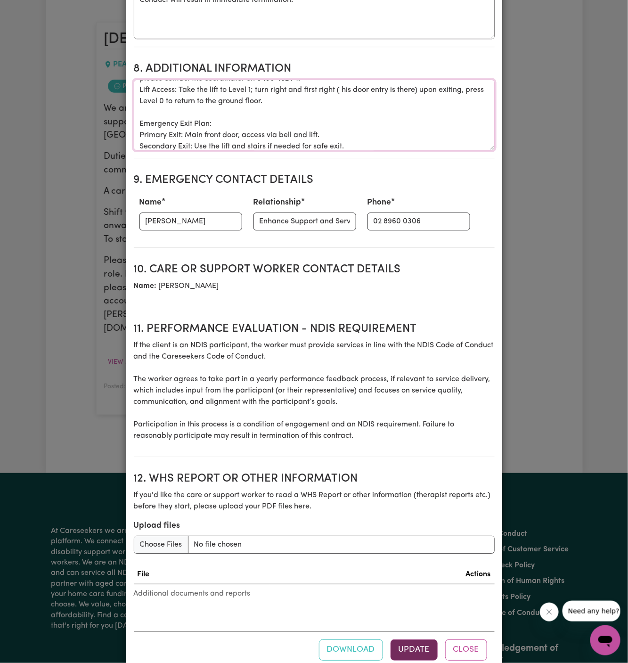
type textarea "Client's Address: [STREET_ADDRESS] Access to Home: Location: Property on a main…"
click at [415, 639] on button "Update" at bounding box center [414, 649] width 47 height 21
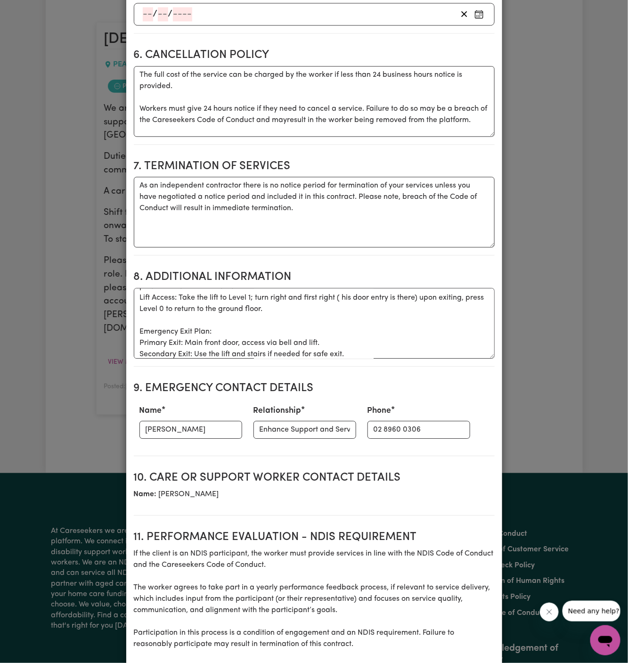
scroll to position [0, 0]
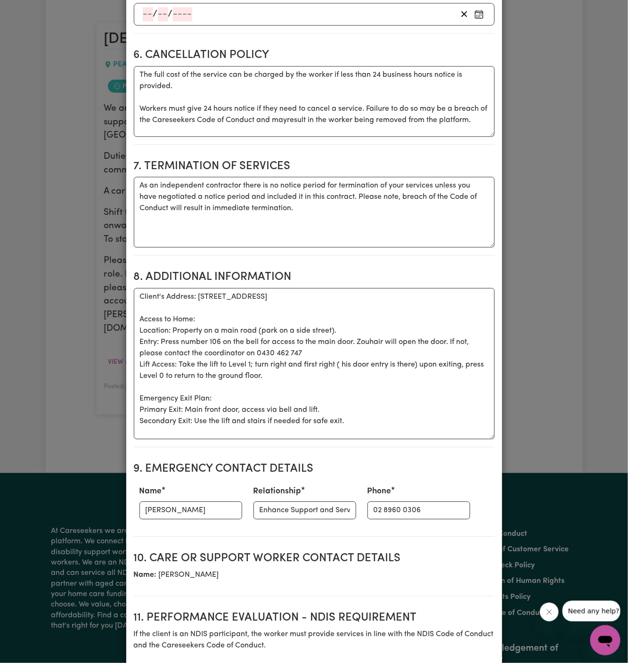
drag, startPoint x: 490, startPoint y: 333, endPoint x: 486, endPoint y: 412, distance: 79.3
click at [486, 412] on textarea "Client's Address: [STREET_ADDRESS] Access to Home: Location: Property on a main…" at bounding box center [314, 363] width 361 height 151
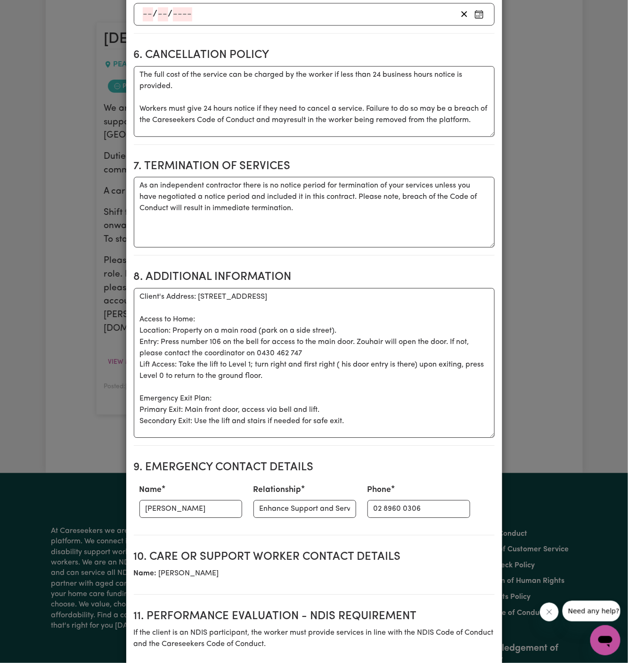
click at [563, 343] on div "View/Update Contract Select a contract to view Select a care worker to view [DE…" at bounding box center [314, 331] width 628 height 663
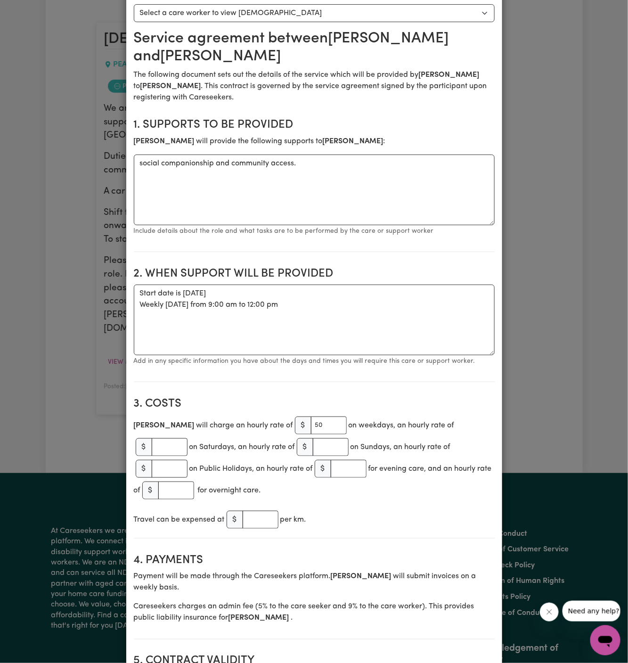
scroll to position [16, 0]
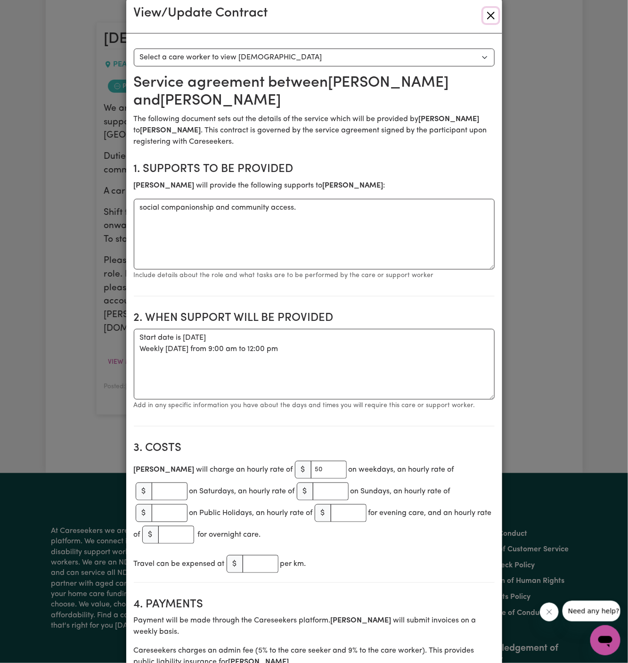
click at [492, 14] on button "Close" at bounding box center [490, 15] width 15 height 15
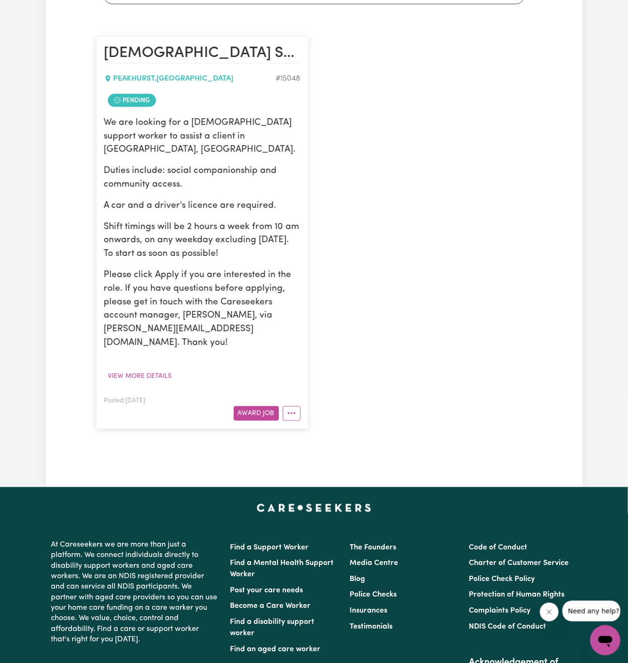
scroll to position [405, 0]
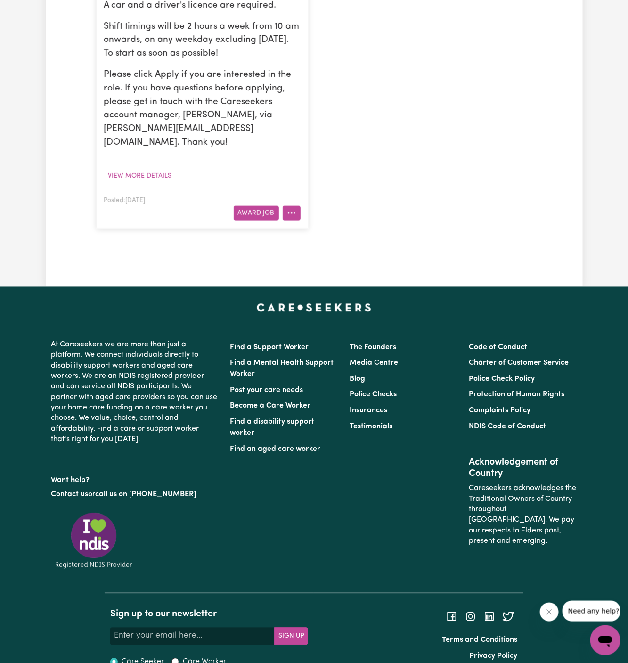
click at [296, 206] on button "More options" at bounding box center [292, 213] width 18 height 15
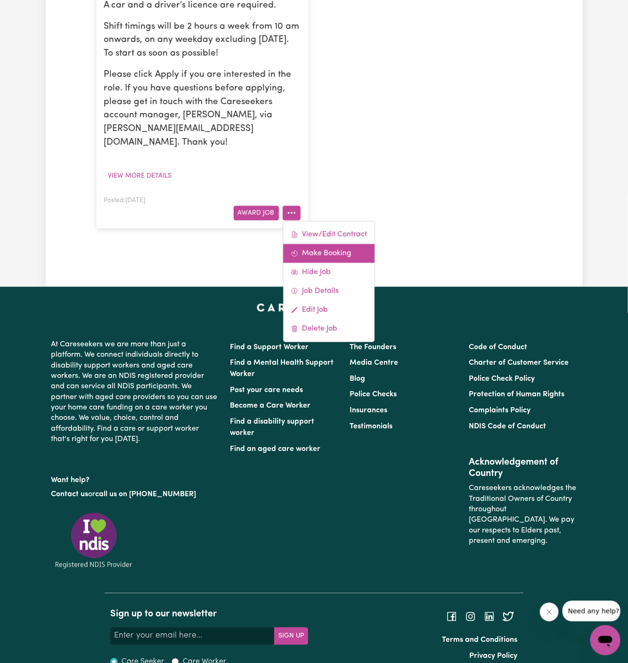
click at [359, 244] on link "Make Booking" at bounding box center [328, 253] width 91 height 19
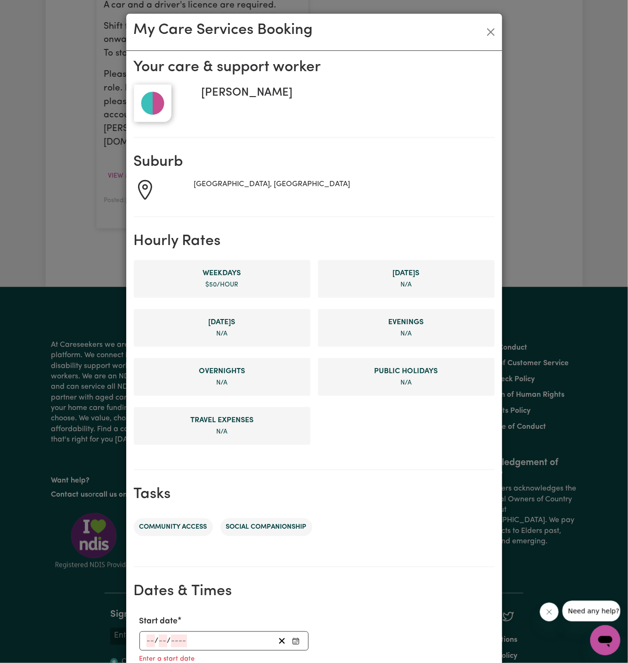
scroll to position [216, 0]
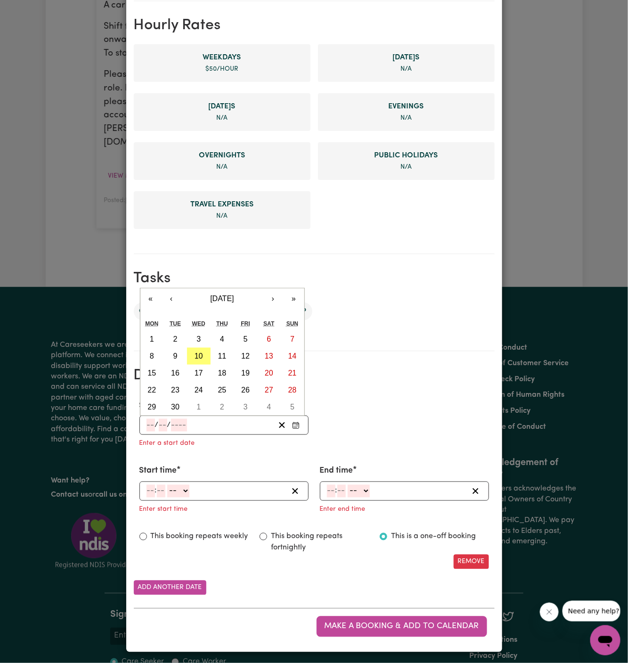
click at [149, 425] on input "number" at bounding box center [151, 425] width 8 height 13
click at [247, 354] on abbr "12" at bounding box center [245, 356] width 8 height 8
type input "[DATE]"
type input "12"
type input "9"
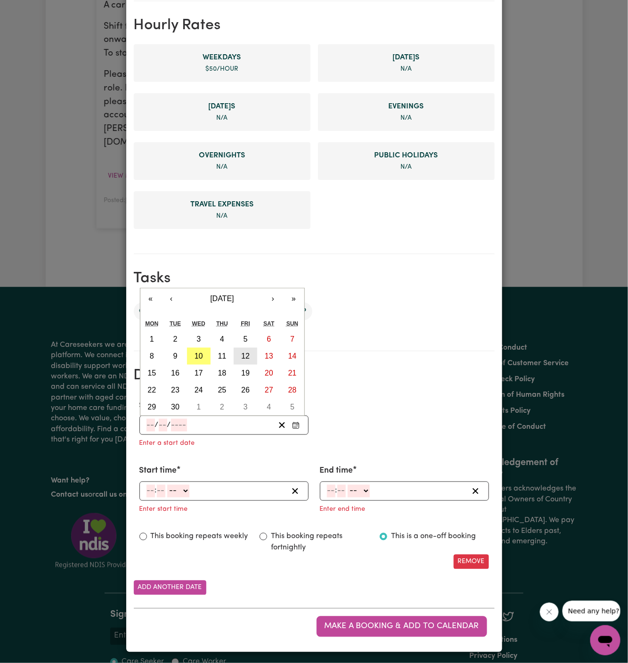
type input "2025"
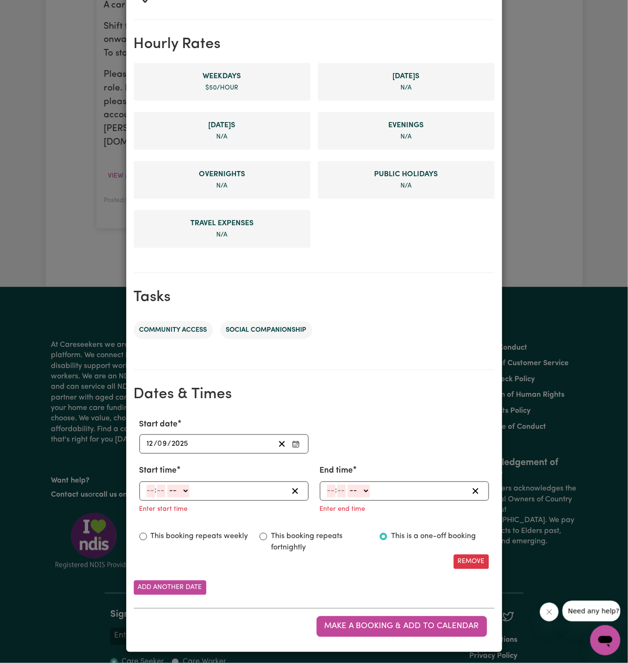
click at [150, 486] on input "number" at bounding box center [151, 491] width 8 height 13
type input "9"
drag, startPoint x: 155, startPoint y: 485, endPoint x: 177, endPoint y: 486, distance: 22.6
click at [177, 486] on div "9 : 00 -- AM PM" at bounding box center [217, 491] width 142 height 13
type input "00"
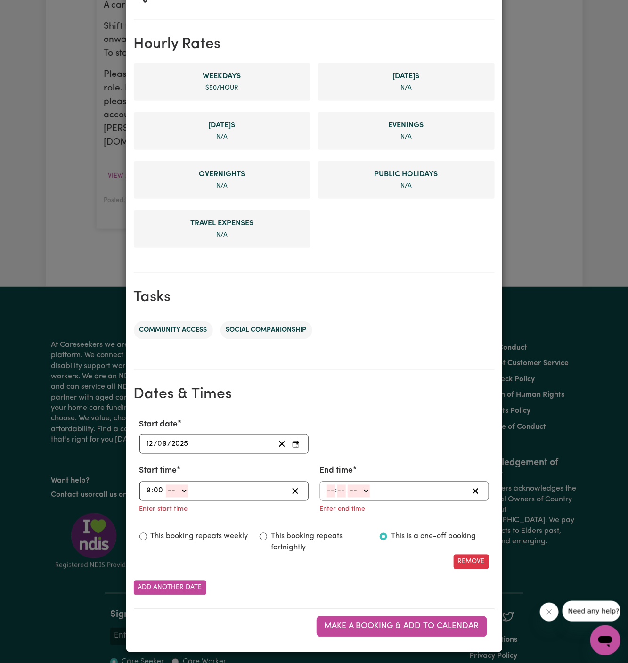
click at [175, 493] on select "-- AM PM" at bounding box center [177, 491] width 22 height 13
select select "am"
click at [166, 485] on select "-- AM PM" at bounding box center [177, 491] width 22 height 13
type input "09:00"
type input "0"
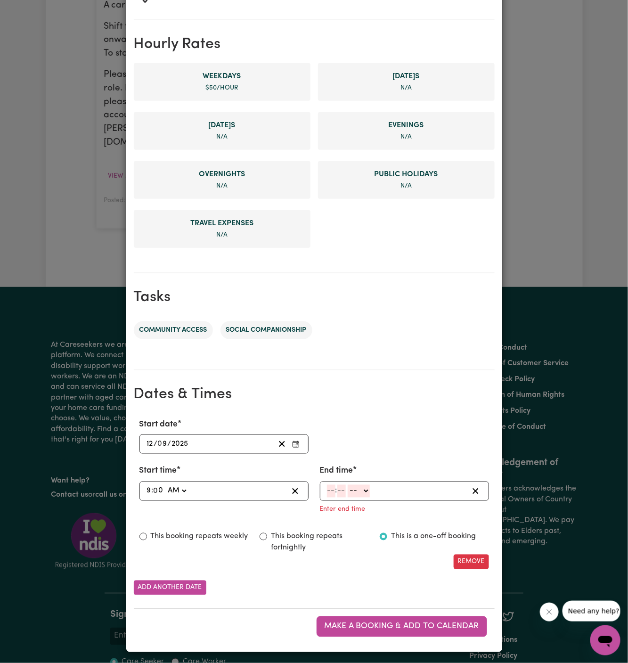
drag, startPoint x: 285, startPoint y: 499, endPoint x: 333, endPoint y: 489, distance: 49.1
click at [333, 489] on input "number" at bounding box center [331, 491] width 8 height 13
type input "12"
type input "00"
click at [356, 489] on select "-- AM PM" at bounding box center [360, 491] width 22 height 13
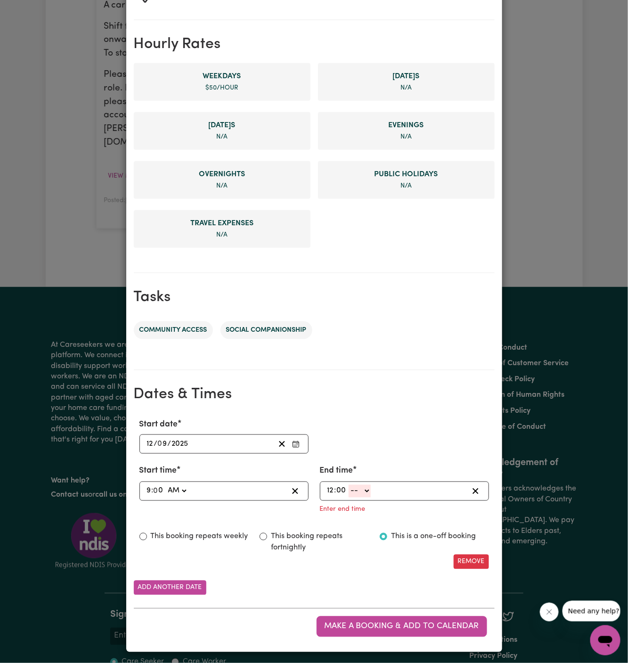
select select "pm"
click at [349, 498] on select "-- AM PM" at bounding box center [360, 491] width 22 height 13
type input "12:00"
type input "0"
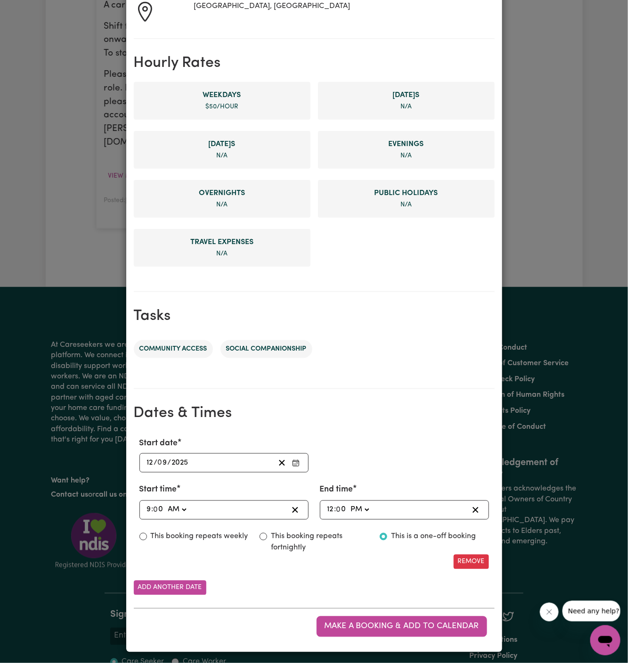
click at [384, 545] on div "This is a one-off booking" at bounding box center [434, 543] width 120 height 24
click at [198, 534] on label "This booking repeats weekly" at bounding box center [200, 536] width 98 height 11
click at [147, 534] on input "This booking repeats weekly" at bounding box center [143, 537] width 8 height 8
radio input "true"
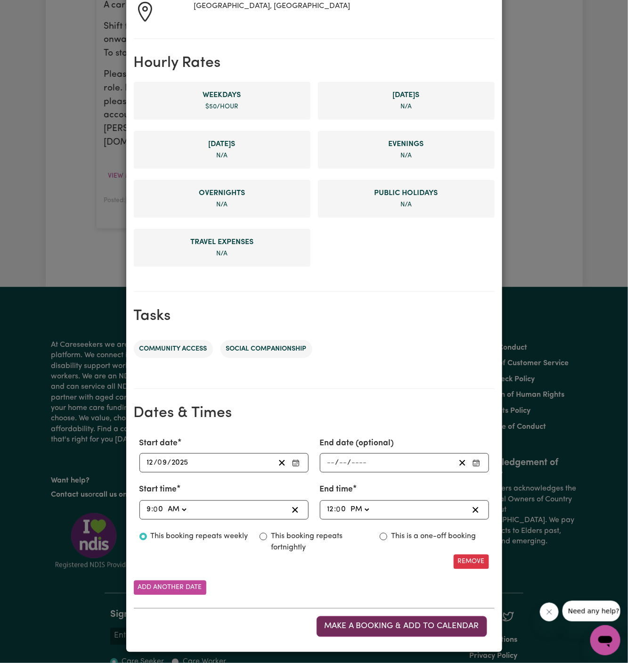
click at [426, 626] on span "Make a booking & add to calendar" at bounding box center [402, 626] width 155 height 8
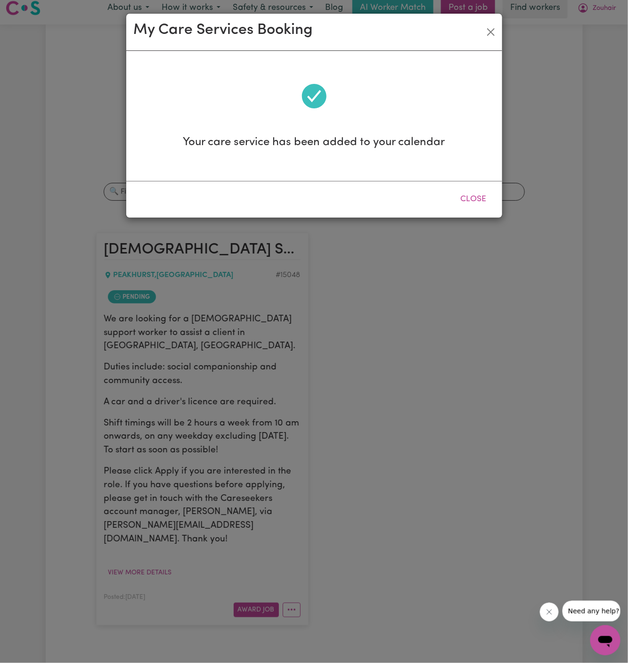
scroll to position [0, 0]
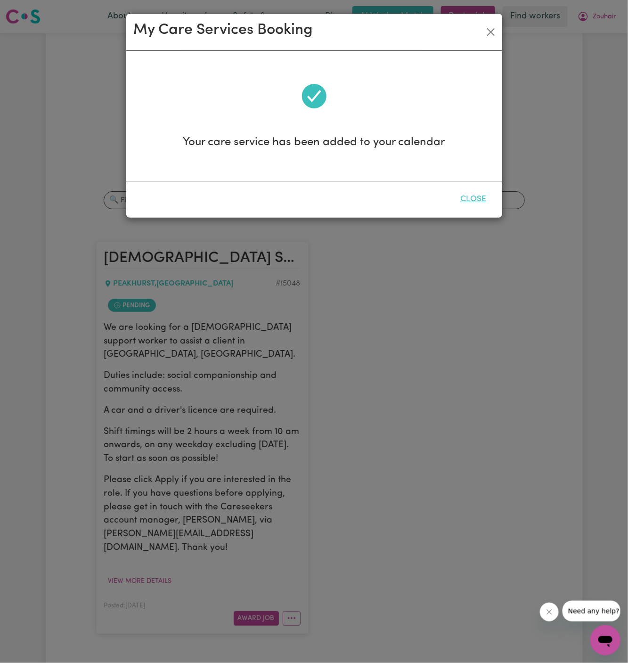
click at [474, 194] on button "Close" at bounding box center [474, 199] width 42 height 21
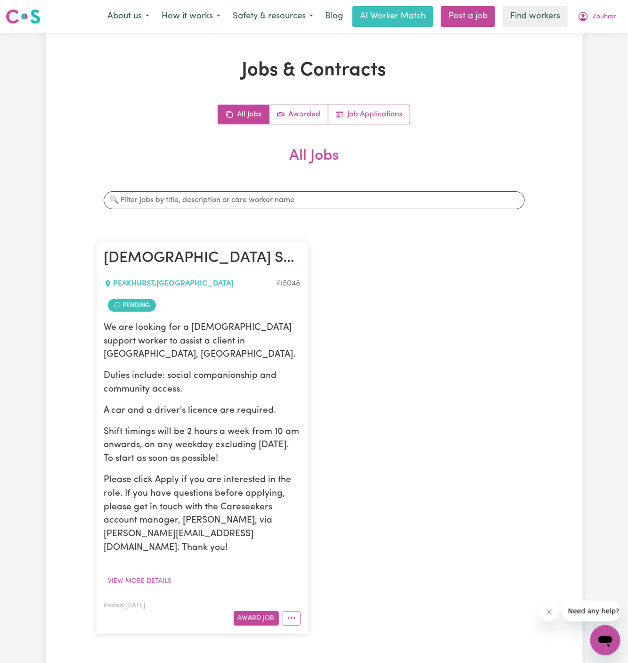
click at [295, 598] on article "[DEMOGRAPHIC_DATA] Support Worker Needed In [GEOGRAPHIC_DATA], [GEOGRAPHIC_DATA…" at bounding box center [202, 437] width 212 height 392
click at [292, 613] on icon "More options" at bounding box center [291, 617] width 9 height 9
click at [322, 493] on link "View/Edit Contract" at bounding box center [328, 502] width 91 height 19
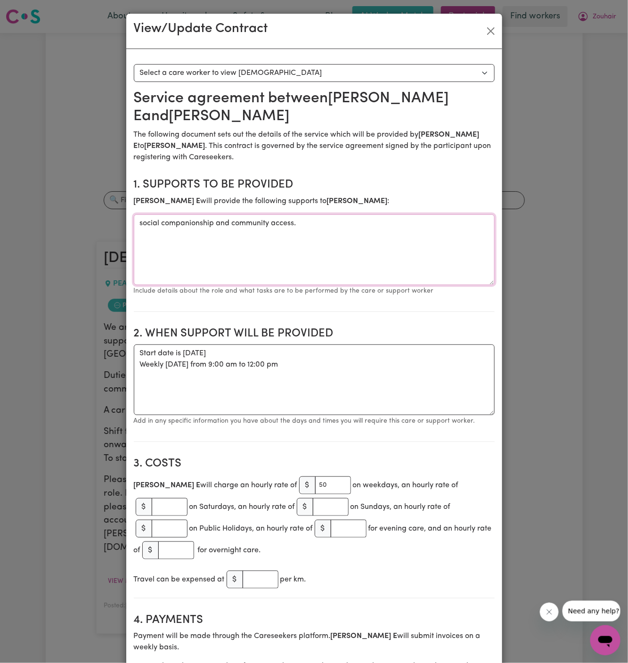
click at [363, 220] on textarea "social companionship and community access." at bounding box center [314, 249] width 361 height 71
click at [279, 374] on textarea "Start date is [DATE] Weekly [DATE] from 9:00 am to 12:00 pm" at bounding box center [314, 379] width 361 height 71
drag, startPoint x: 302, startPoint y: 367, endPoint x: 134, endPoint y: 351, distance: 169.0
click at [134, 351] on textarea "Start date is [DATE] Weekly [DATE] from 9:00 am to 12:00 pm" at bounding box center [314, 379] width 361 height 71
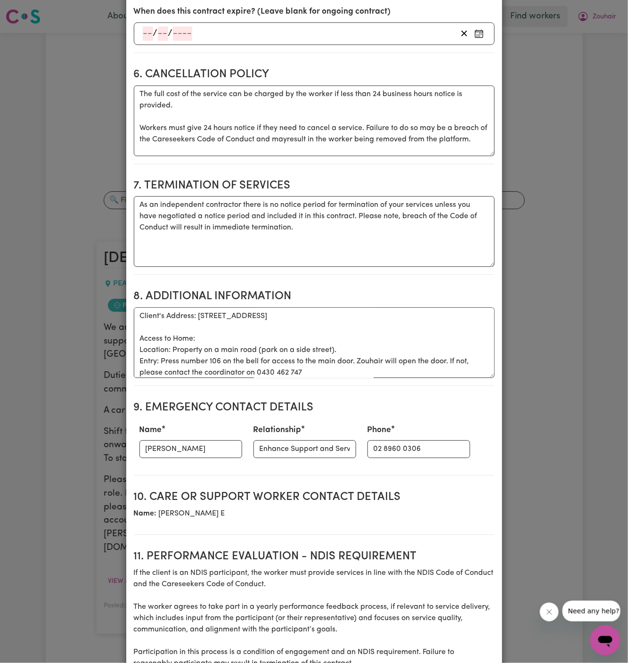
scroll to position [751, 0]
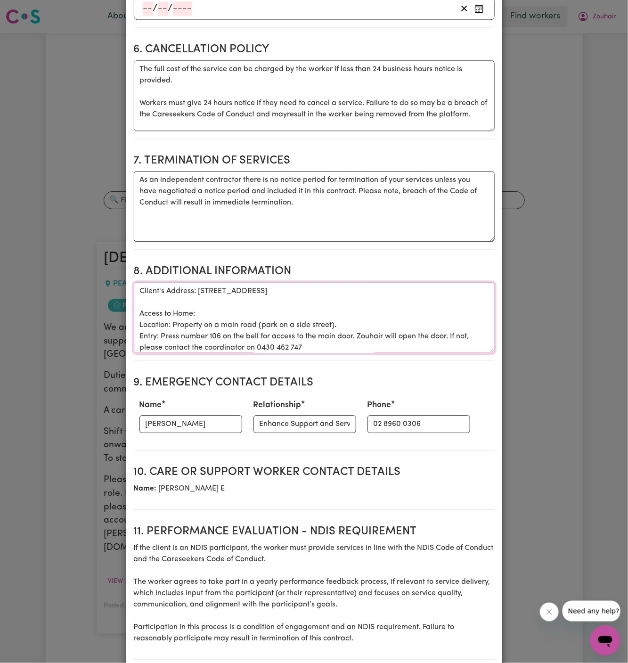
click at [188, 294] on textarea "Client's Address: [STREET_ADDRESS] Access to Home: Location: Property on a main…" at bounding box center [314, 317] width 361 height 71
drag, startPoint x: 198, startPoint y: 266, endPoint x: 399, endPoint y: 267, distance: 200.7
click at [399, 282] on textarea "Client's Address: [STREET_ADDRESS] Access to Home: Location: Property on a main…" at bounding box center [314, 317] width 361 height 71
click at [157, 298] on textarea "Client's Address: [STREET_ADDRESS] Access to Home: Location: Property on a main…" at bounding box center [314, 317] width 361 height 71
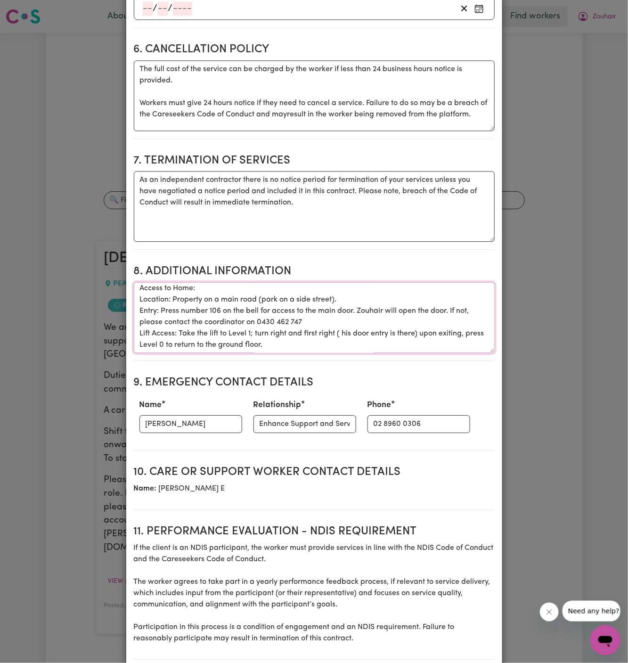
scroll to position [71, 0]
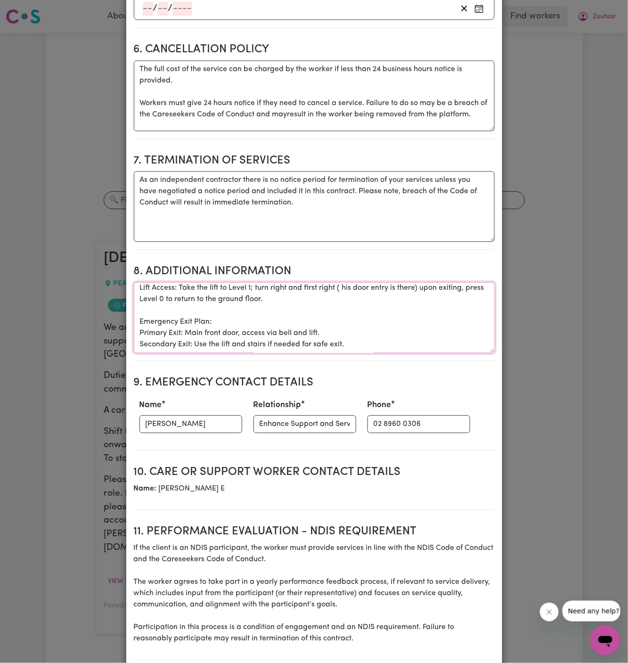
drag, startPoint x: 138, startPoint y: 290, endPoint x: 383, endPoint y: 332, distance: 248.6
click at [383, 332] on section "8. Additional Information Additional information Client's Address: [STREET_ADDR…" at bounding box center [314, 309] width 361 height 104
click at [369, 415] on input "02 8960 0306" at bounding box center [419, 424] width 103 height 18
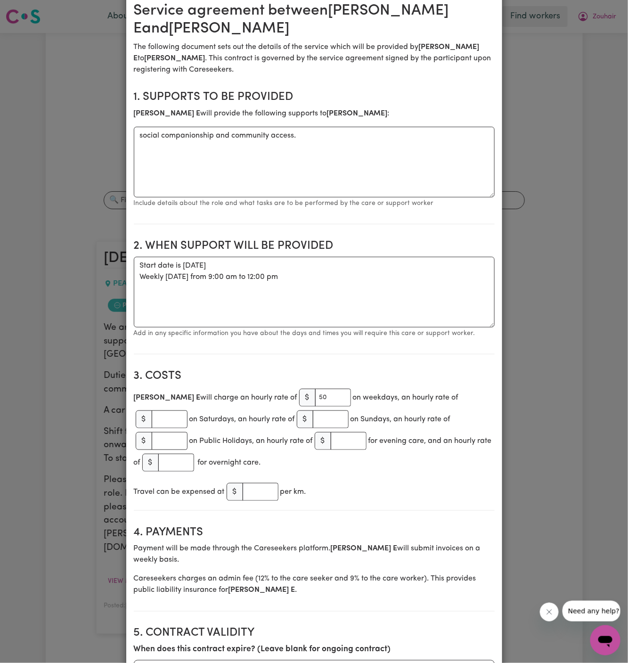
scroll to position [0, 0]
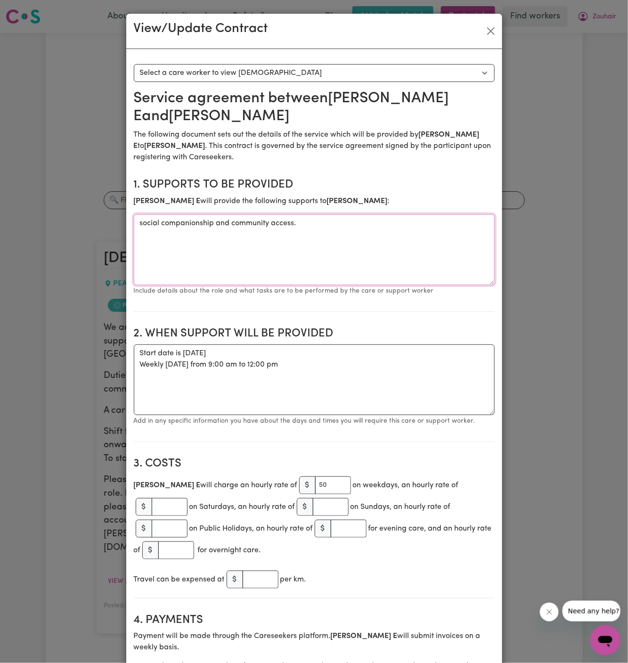
click at [236, 214] on textarea "social companionship and community access." at bounding box center [314, 249] width 361 height 71
click at [487, 38] on div "View/Update Contract" at bounding box center [314, 31] width 376 height 35
click at [490, 28] on button "Close" at bounding box center [490, 31] width 15 height 15
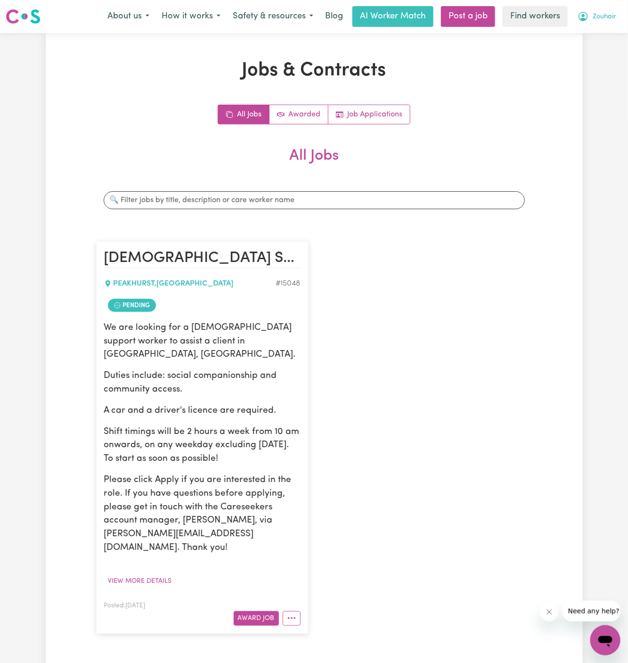
click at [607, 10] on button "Zouhair" at bounding box center [597, 17] width 51 height 20
click at [607, 47] on link "Logout" at bounding box center [584, 54] width 74 height 18
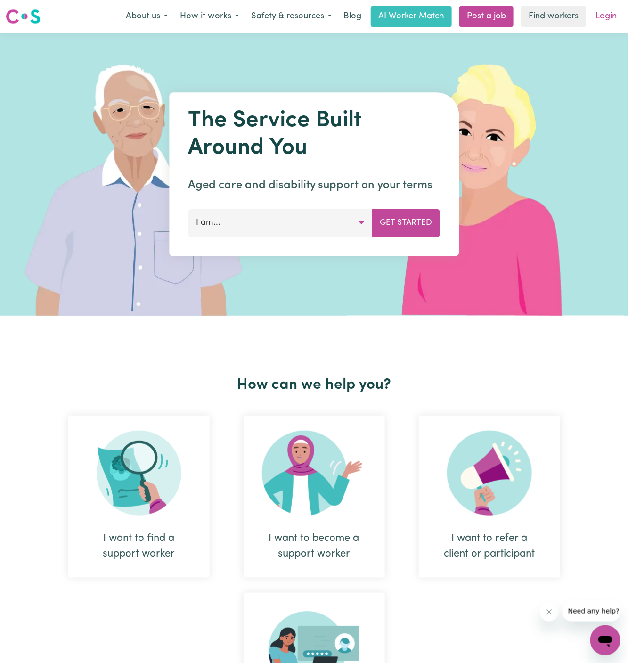
click at [608, 16] on link "Login" at bounding box center [606, 16] width 33 height 21
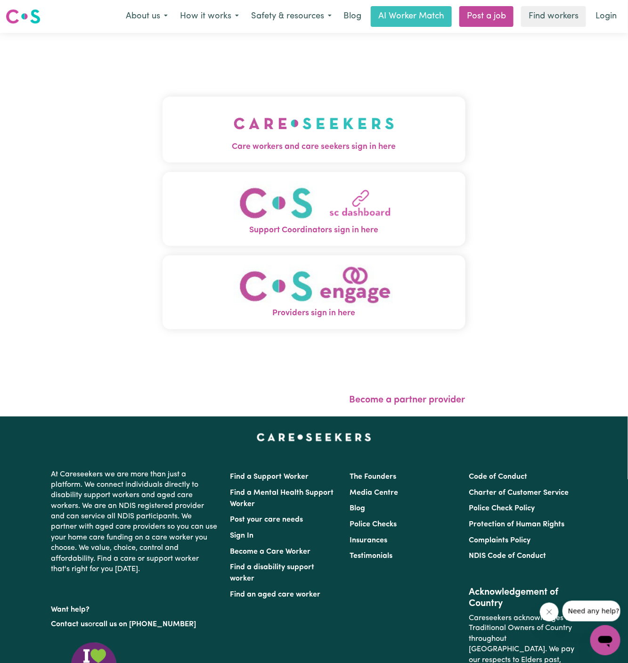
click at [346, 129] on img "Care workers and care seekers sign in here" at bounding box center [314, 123] width 161 height 35
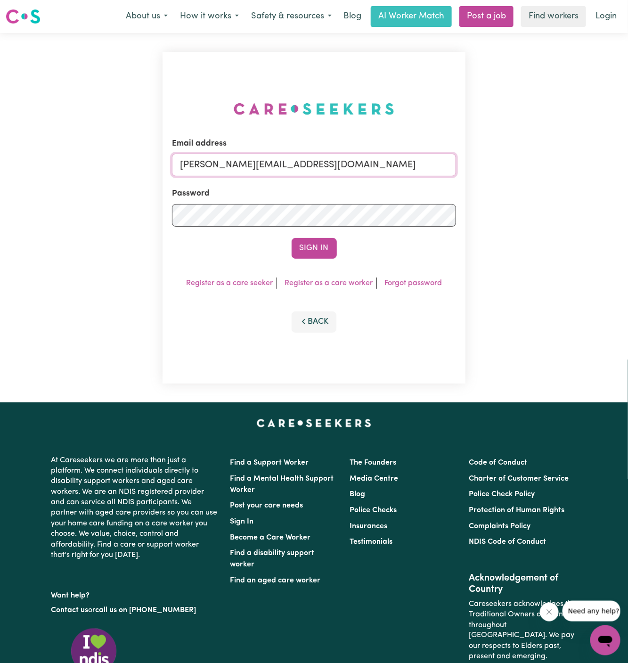
click at [358, 166] on input "[PERSON_NAME][EMAIL_ADDRESS][DOMAIN_NAME]" at bounding box center [314, 165] width 284 height 23
drag, startPoint x: 226, startPoint y: 167, endPoint x: 678, endPoint y: 167, distance: 452.3
click at [628, 167] on html "Menu About us How it works Safety & resources Blog AI Worker Match Post a job F…" at bounding box center [314, 404] width 628 height 808
type input "[EMAIL_ADDRESS][DOMAIN_NAME]"
click at [292, 238] on button "Sign In" at bounding box center [314, 248] width 45 height 21
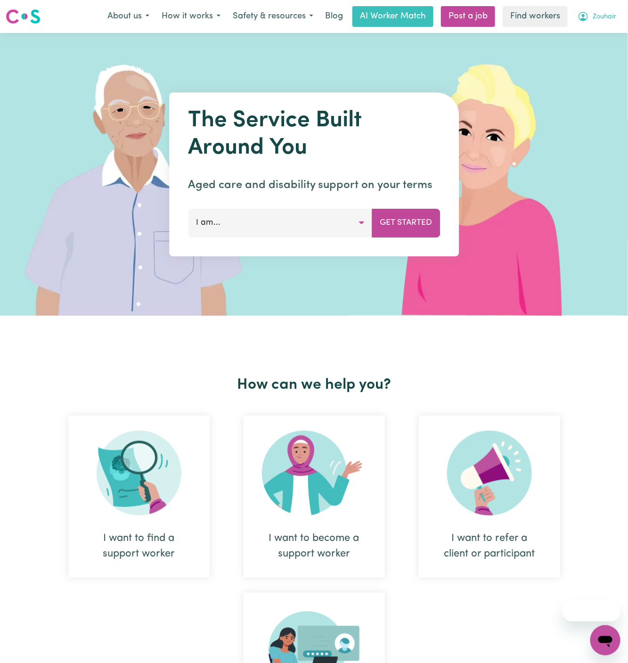
click at [609, 17] on span "Zouhair" at bounding box center [605, 17] width 24 height 10
click at [601, 60] on link "Logout" at bounding box center [584, 54] width 74 height 18
click at [608, 17] on link "Login" at bounding box center [606, 16] width 33 height 21
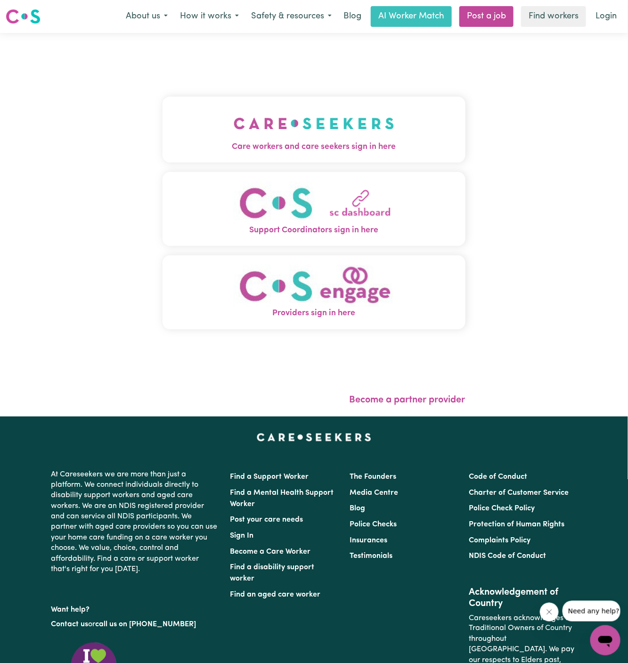
click at [349, 111] on img "Care workers and care seekers sign in here" at bounding box center [314, 123] width 161 height 35
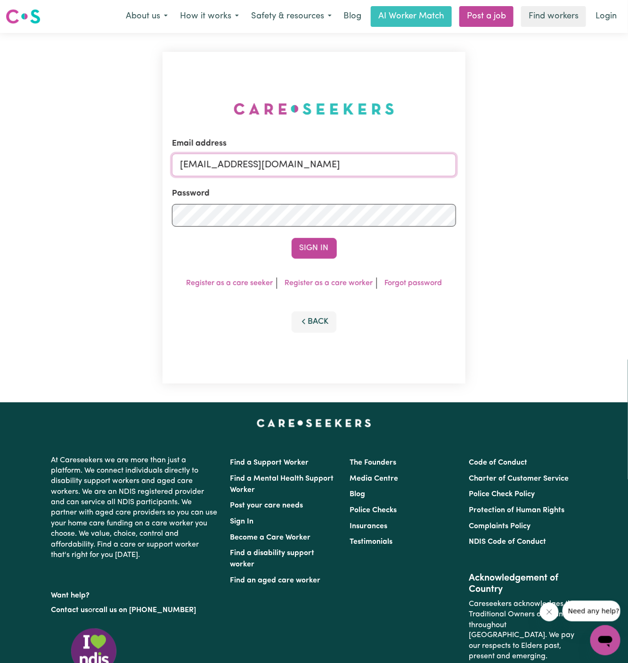
click at [286, 163] on input "[EMAIL_ADDRESS][DOMAIN_NAME]" at bounding box center [314, 165] width 284 height 23
type input "[PERSON_NAME][EMAIL_ADDRESS][DOMAIN_NAME]"
click at [325, 245] on button "Sign In" at bounding box center [314, 248] width 45 height 21
